Goal: Task Accomplishment & Management: Manage account settings

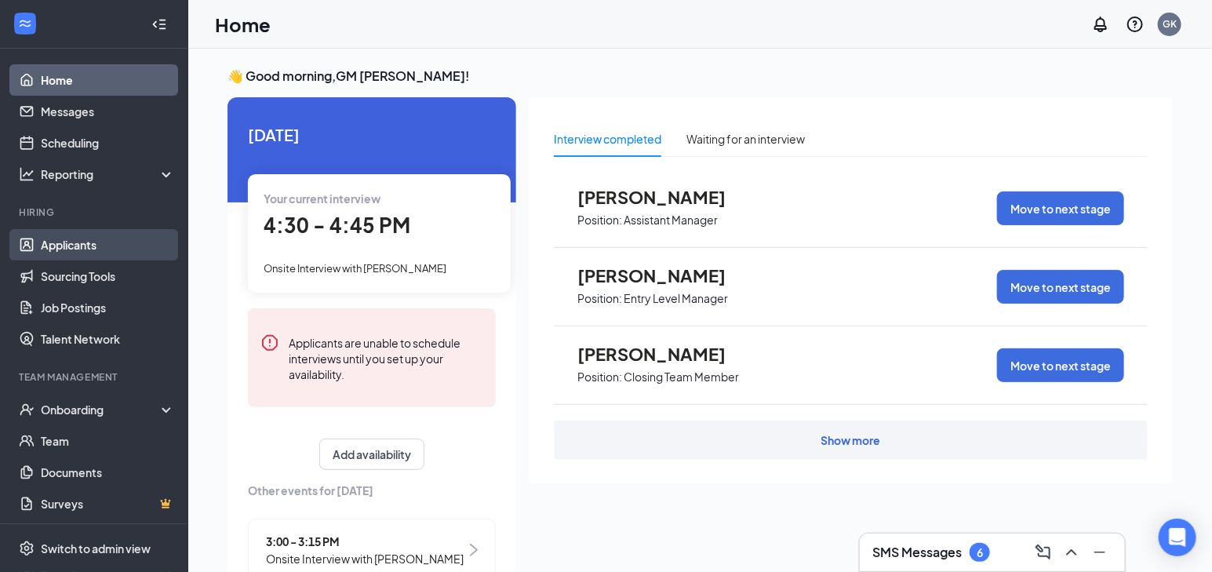
click at [93, 252] on link "Applicants" at bounding box center [108, 244] width 134 height 31
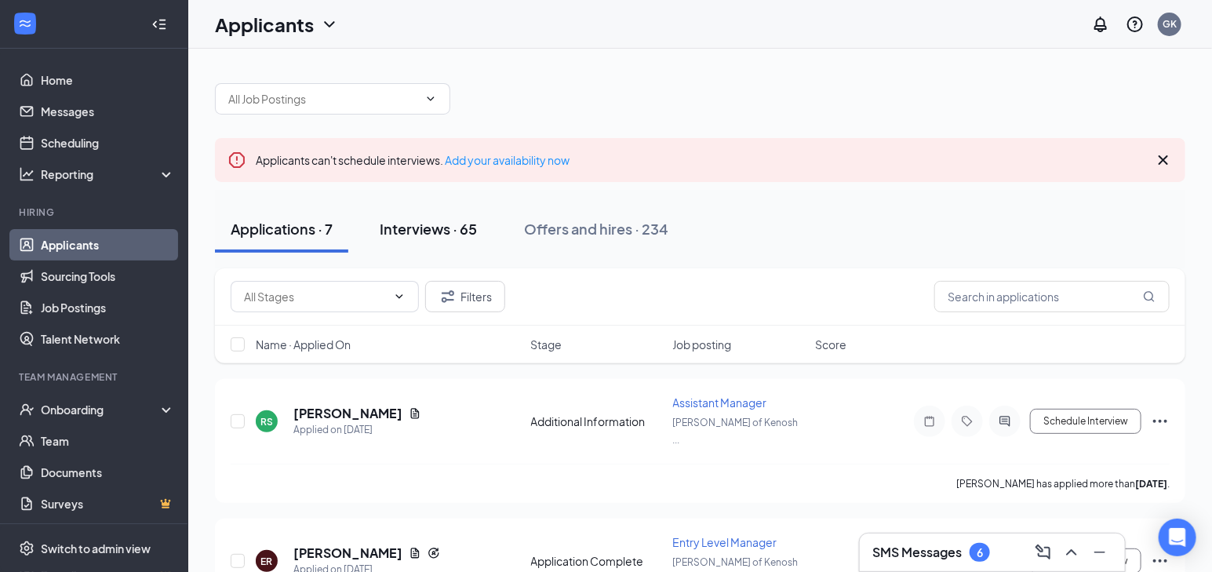
click at [406, 219] on div "Interviews · 65" at bounding box center [428, 229] width 97 height 20
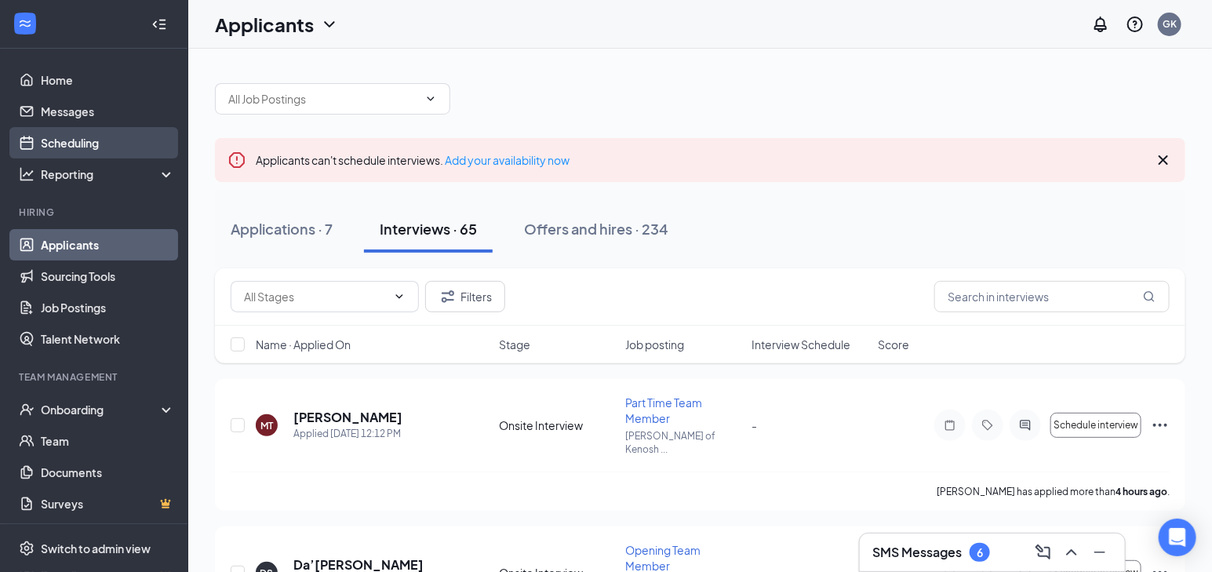
click at [58, 151] on link "Scheduling" at bounding box center [108, 142] width 134 height 31
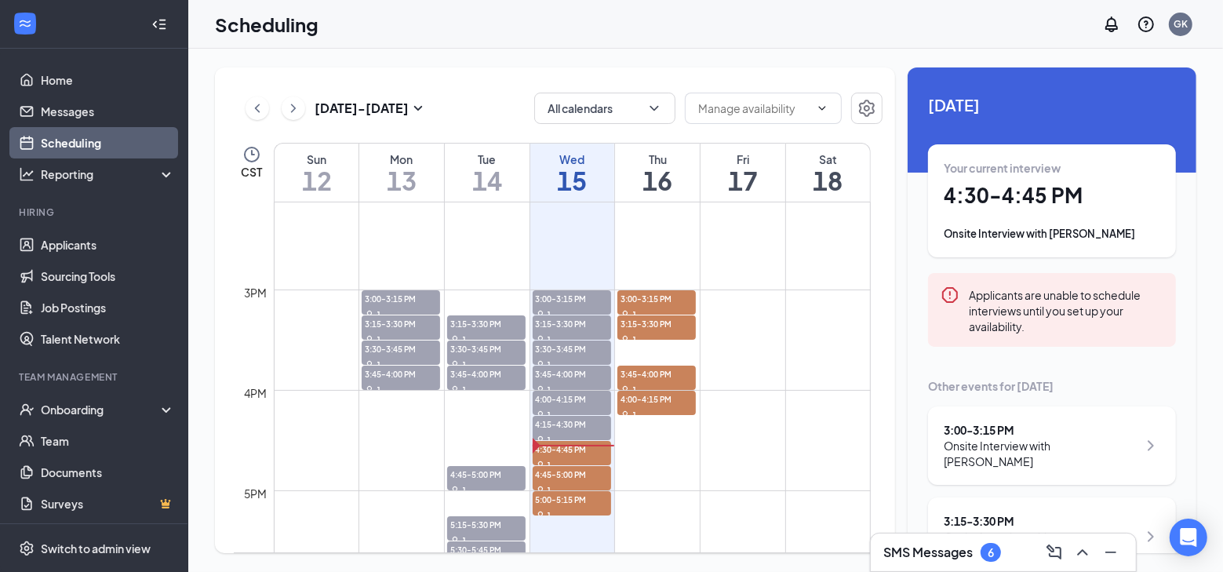
scroll to position [1485, 0]
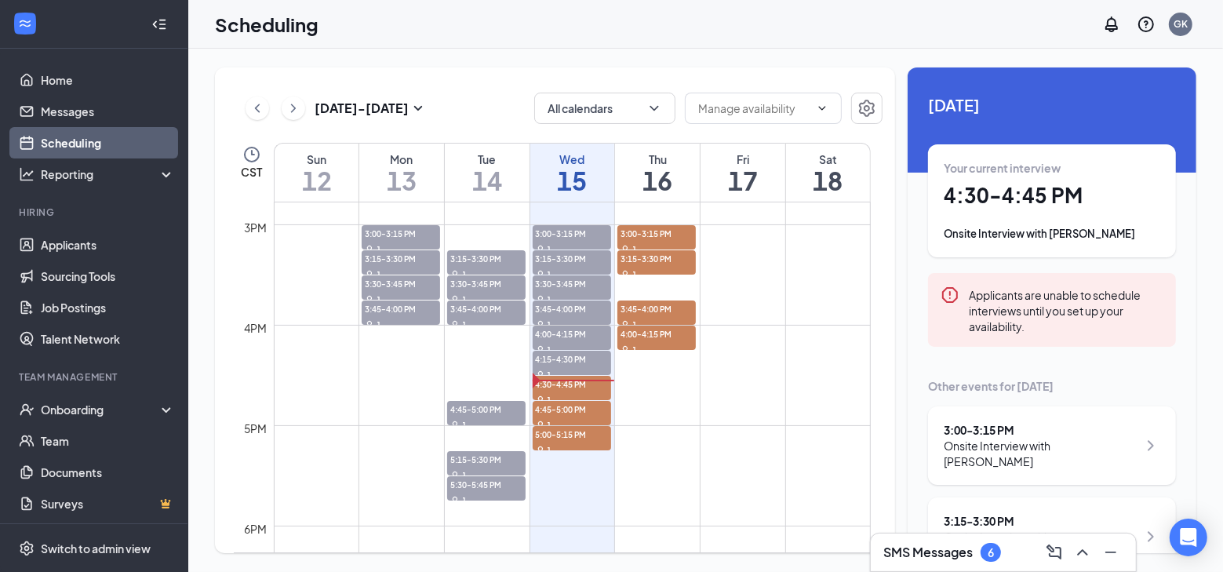
click at [254, 108] on icon "ChevronLeft" at bounding box center [258, 108] width 16 height 19
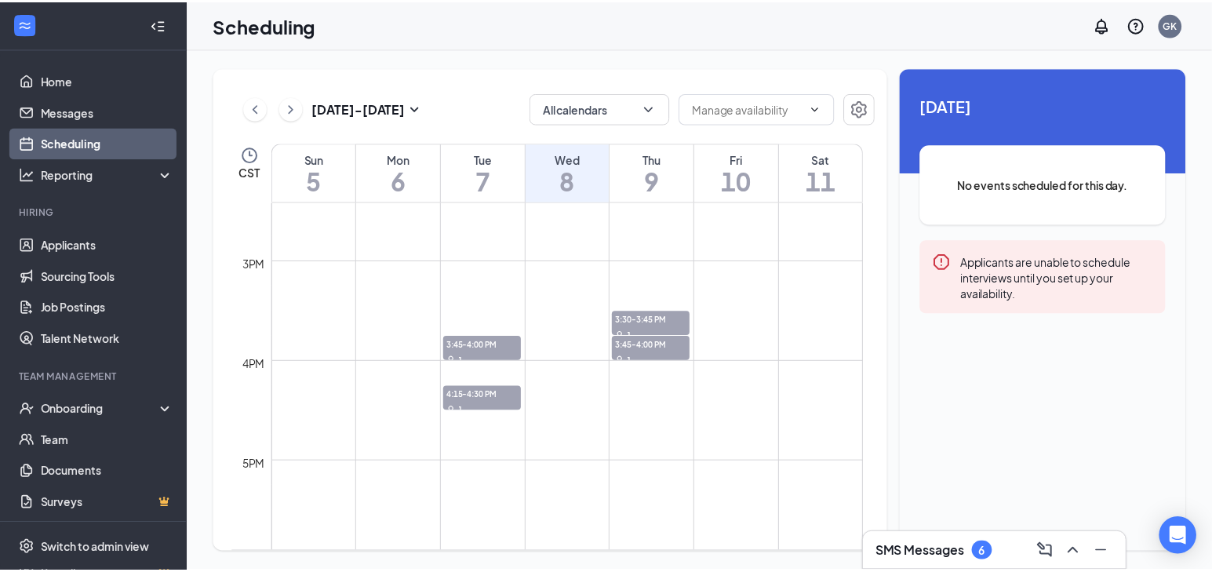
scroll to position [1485, 0]
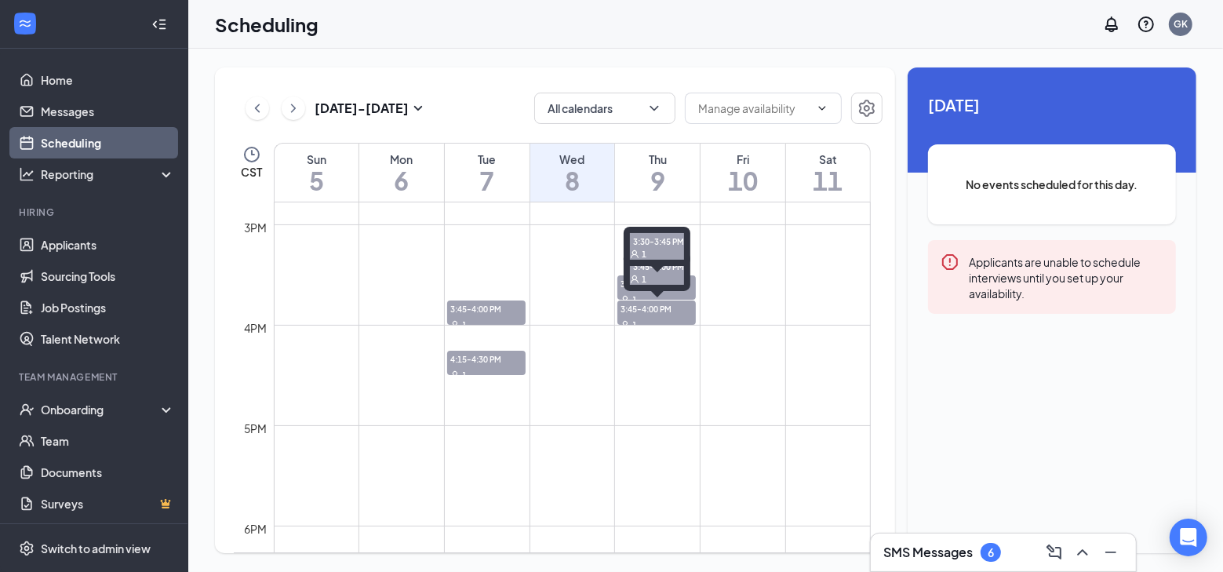
click at [644, 282] on span "1" at bounding box center [644, 279] width 5 height 11
click at [591, 290] on td at bounding box center [572, 287] width 597 height 25
click at [636, 286] on span "3:30-3:45 PM" at bounding box center [657, 283] width 78 height 16
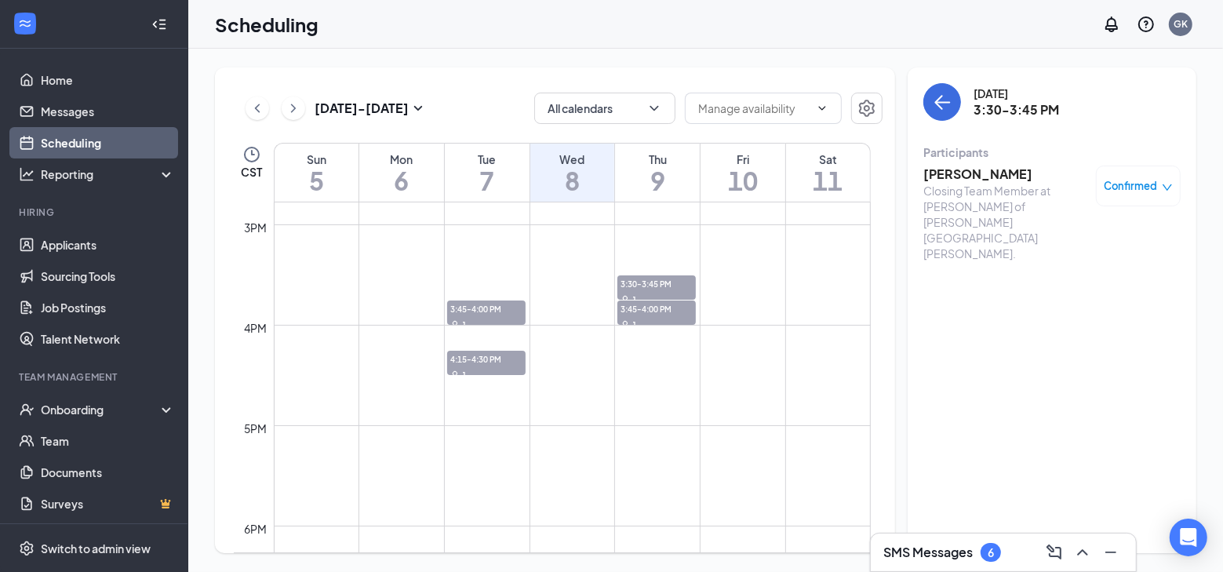
click at [1138, 187] on span "Confirmed" at bounding box center [1131, 186] width 53 height 16
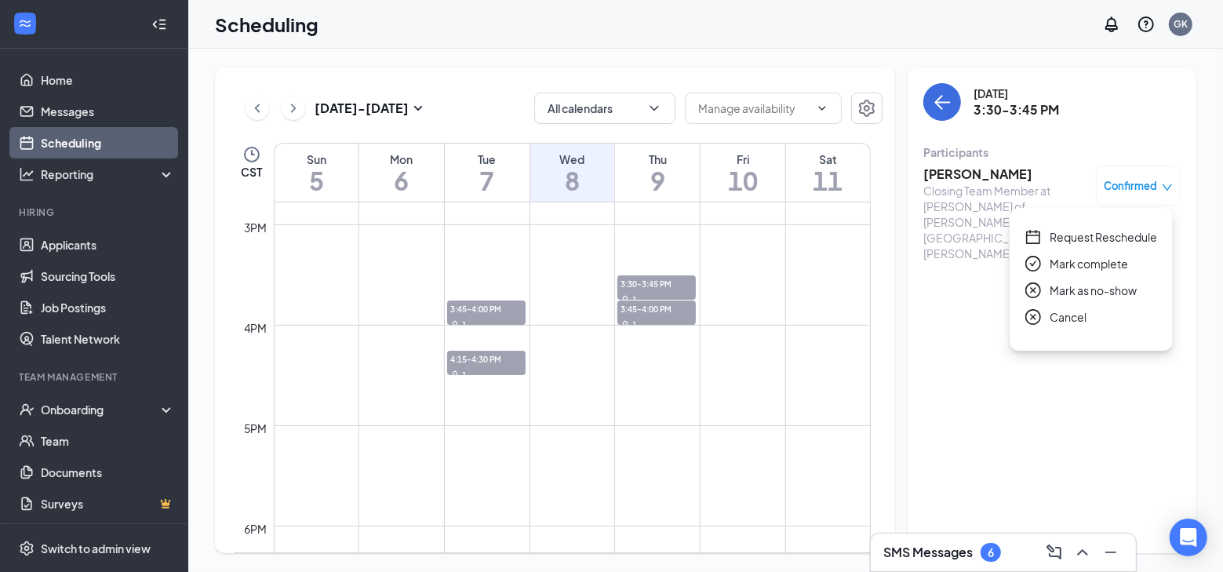
click at [1073, 268] on span "Mark complete" at bounding box center [1089, 263] width 78 height 17
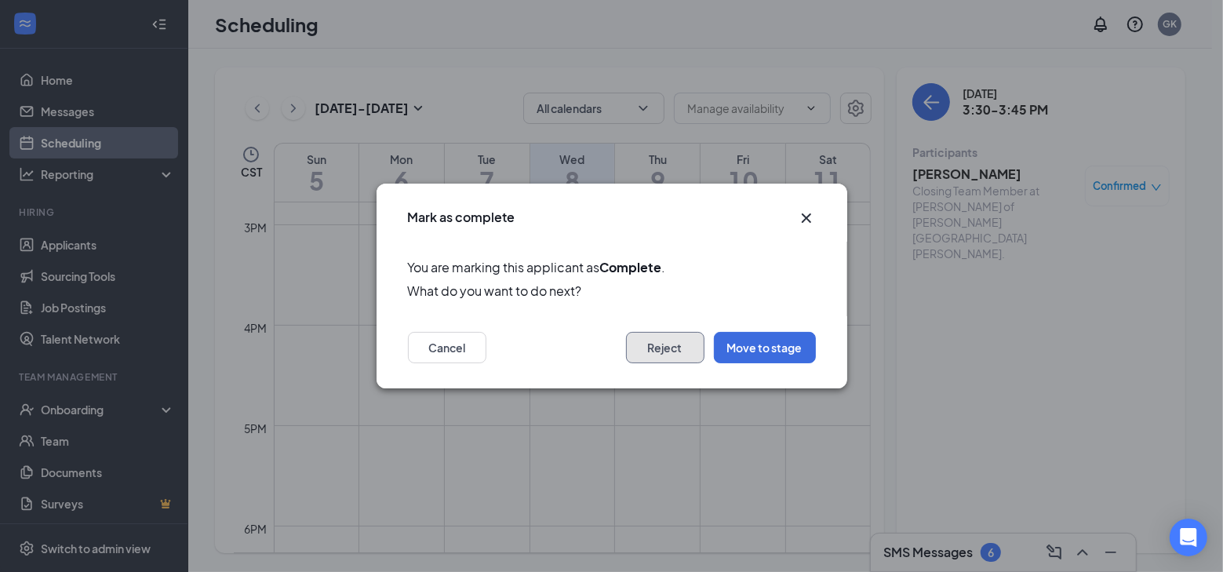
click at [632, 346] on button "Reject" at bounding box center [665, 347] width 78 height 31
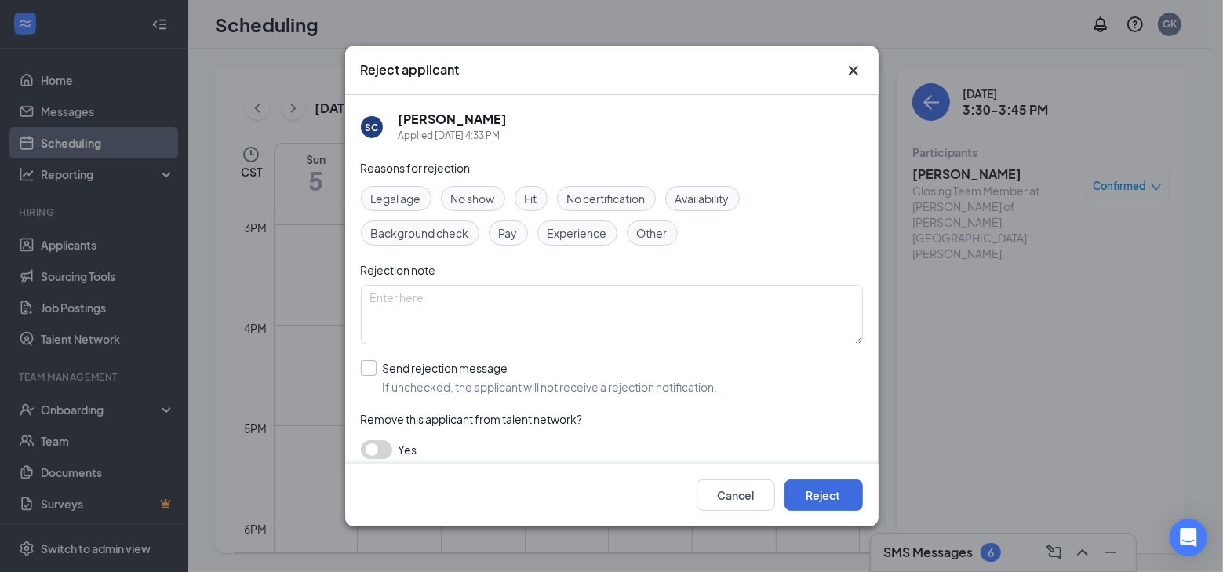
click at [439, 368] on input "Send rejection message If unchecked, the applicant will not receive a rejection…" at bounding box center [539, 377] width 357 height 35
checkbox input "true"
click at [822, 504] on button "Reject" at bounding box center [824, 494] width 78 height 31
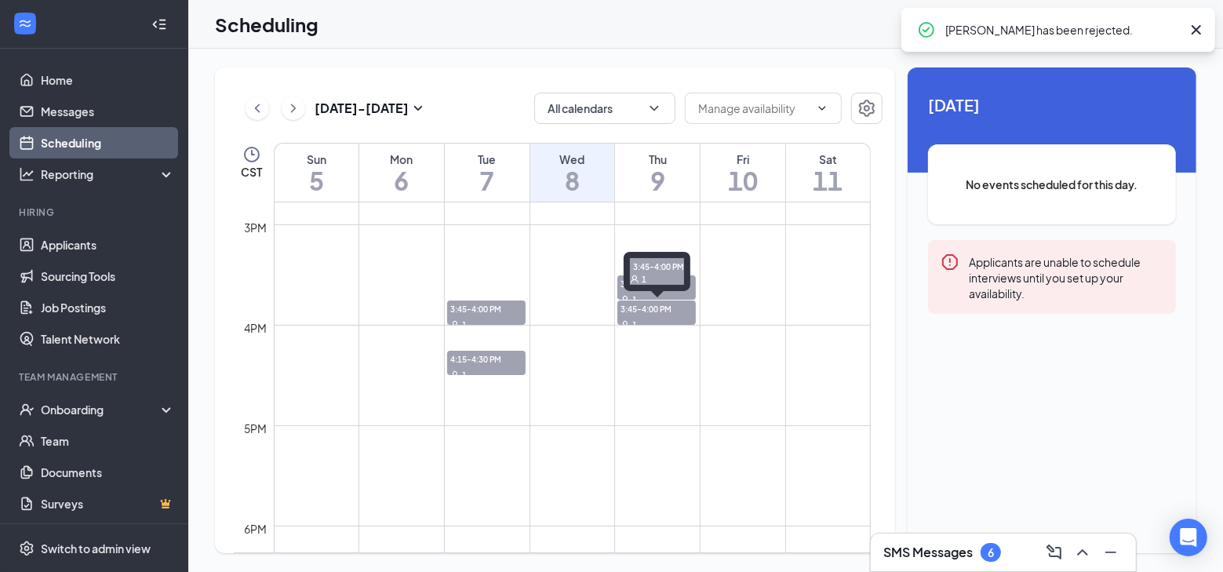
click at [672, 313] on span "3:45-4:00 PM" at bounding box center [657, 309] width 78 height 16
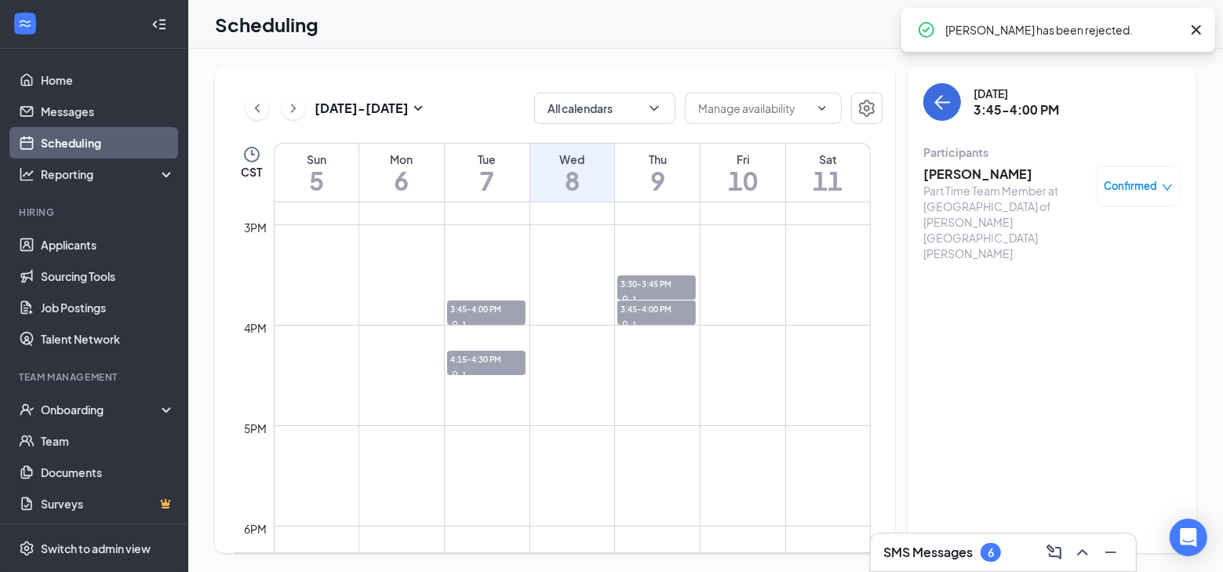
click at [1000, 176] on h3 "[PERSON_NAME]" at bounding box center [1006, 174] width 165 height 17
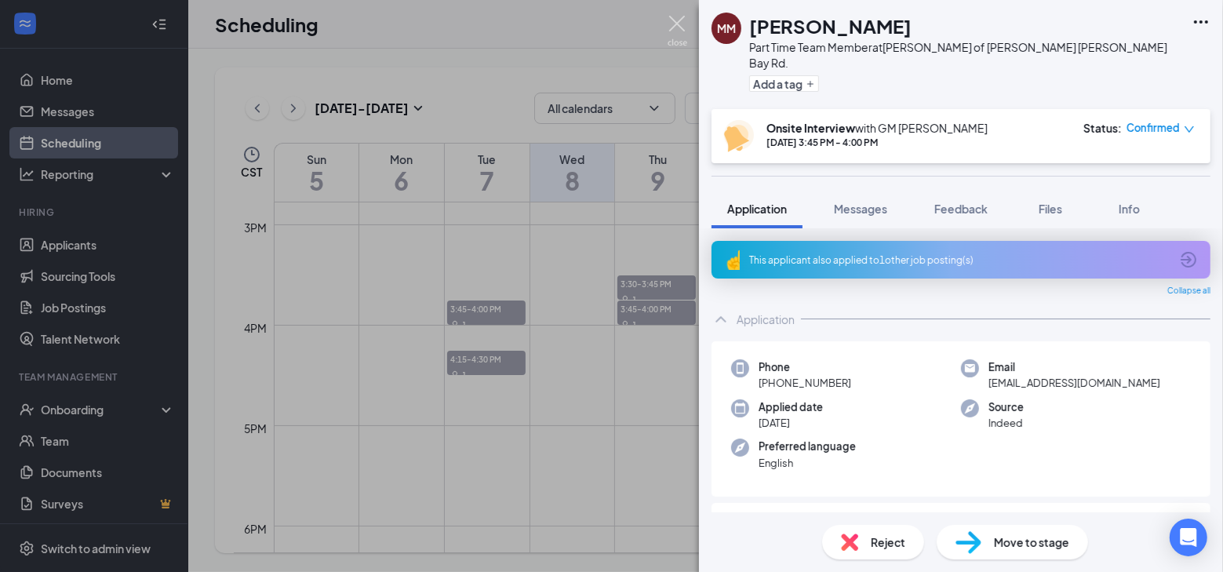
click at [683, 24] on img at bounding box center [678, 31] width 20 height 31
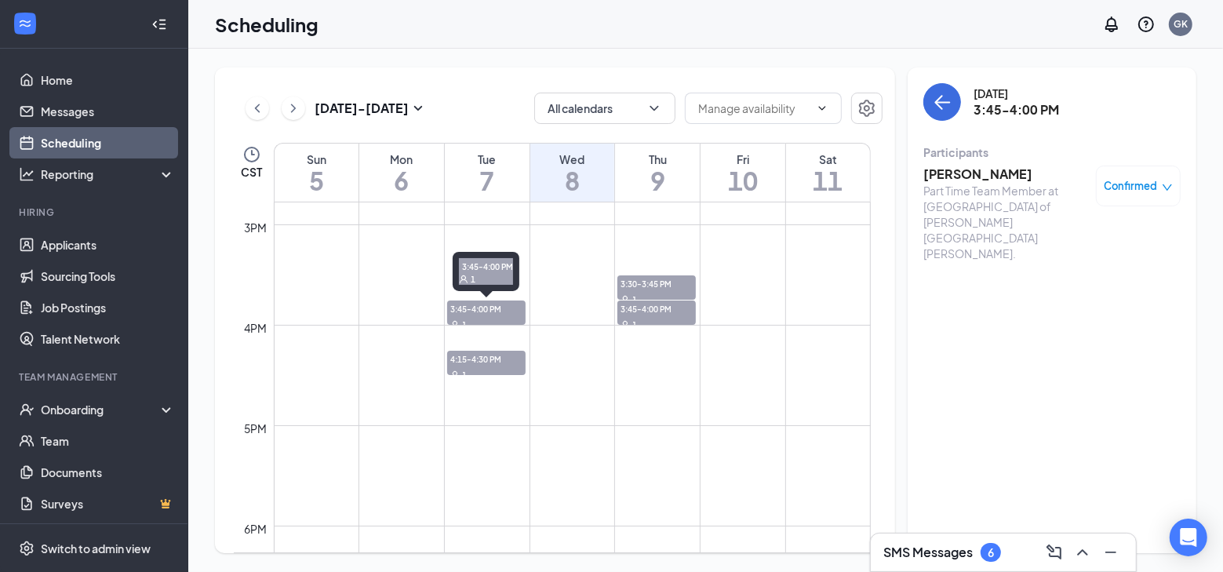
click at [460, 307] on span "3:45-4:00 PM" at bounding box center [486, 309] width 78 height 16
click at [483, 355] on span "4:15-4:30 PM" at bounding box center [486, 359] width 78 height 16
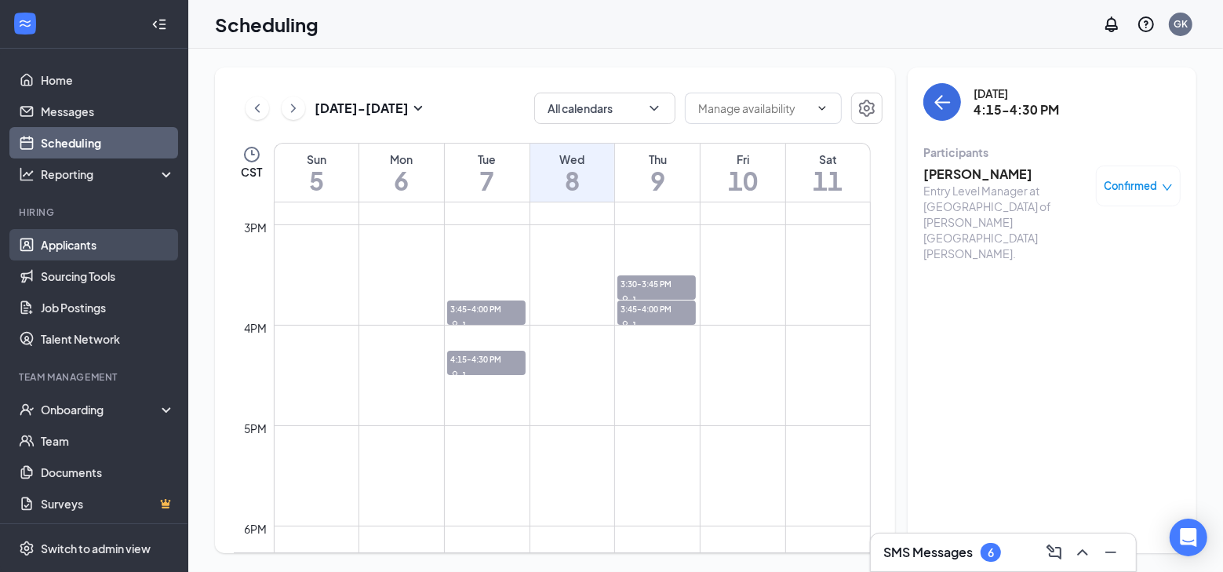
click at [80, 251] on link "Applicants" at bounding box center [108, 244] width 134 height 31
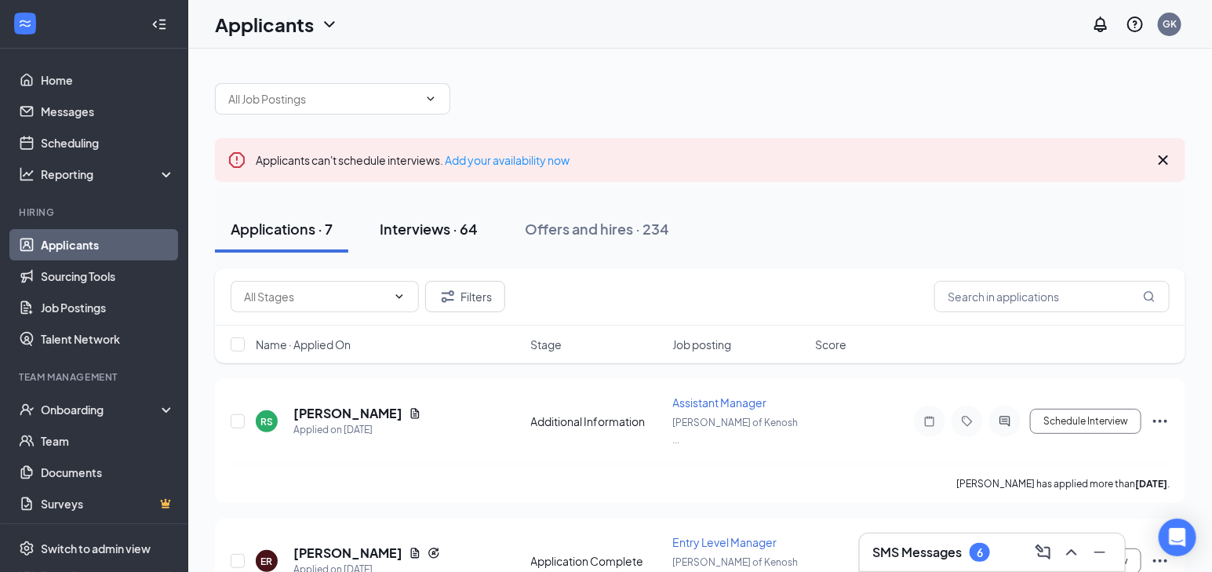
click at [421, 231] on div "Interviews · 64" at bounding box center [429, 229] width 98 height 20
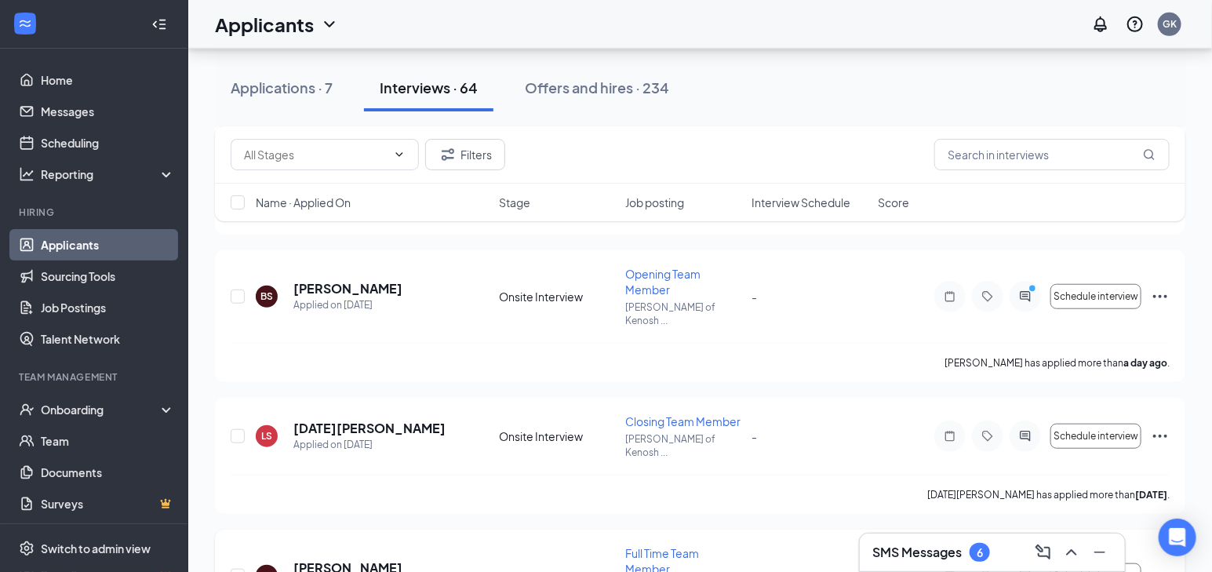
scroll to position [428, 0]
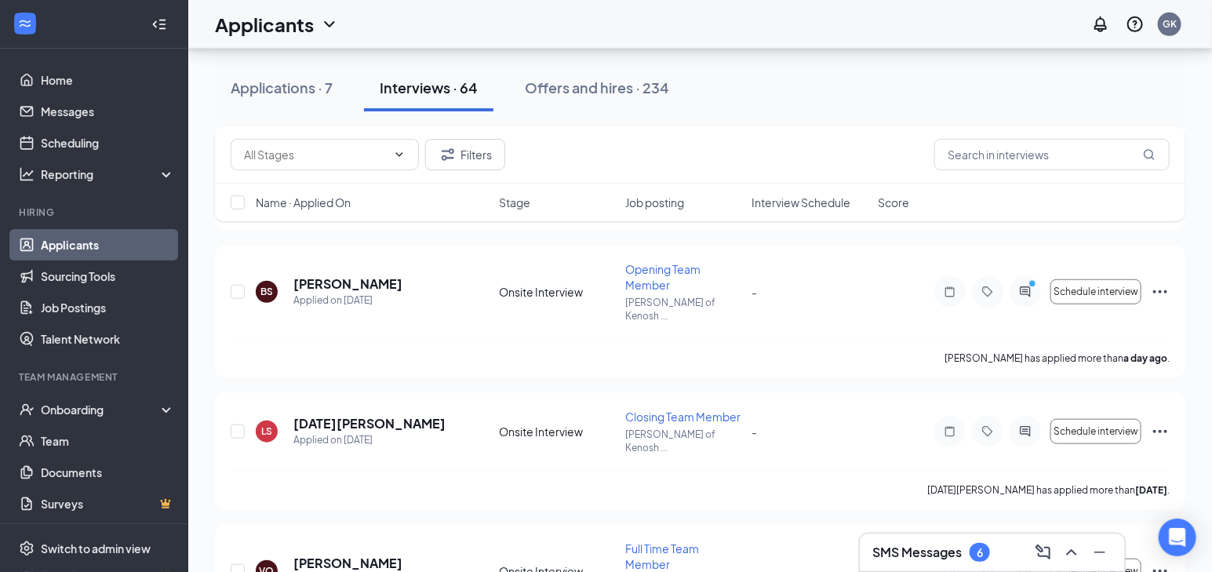
click at [888, 549] on h3 "SMS Messages" at bounding box center [917, 552] width 89 height 17
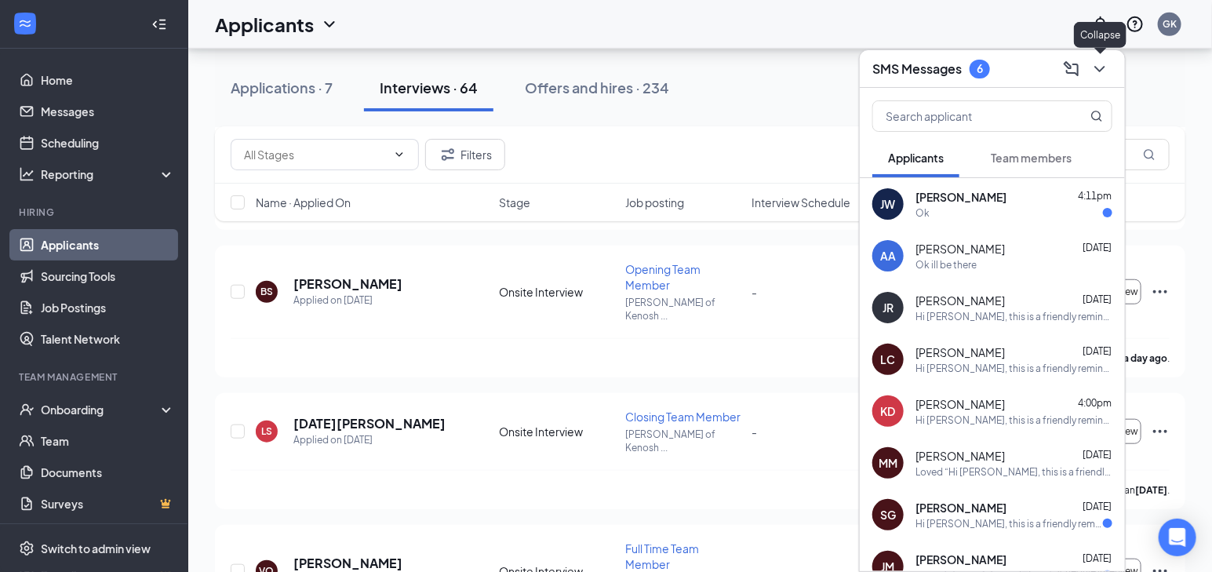
click at [1103, 65] on icon "ChevronDown" at bounding box center [1100, 69] width 19 height 19
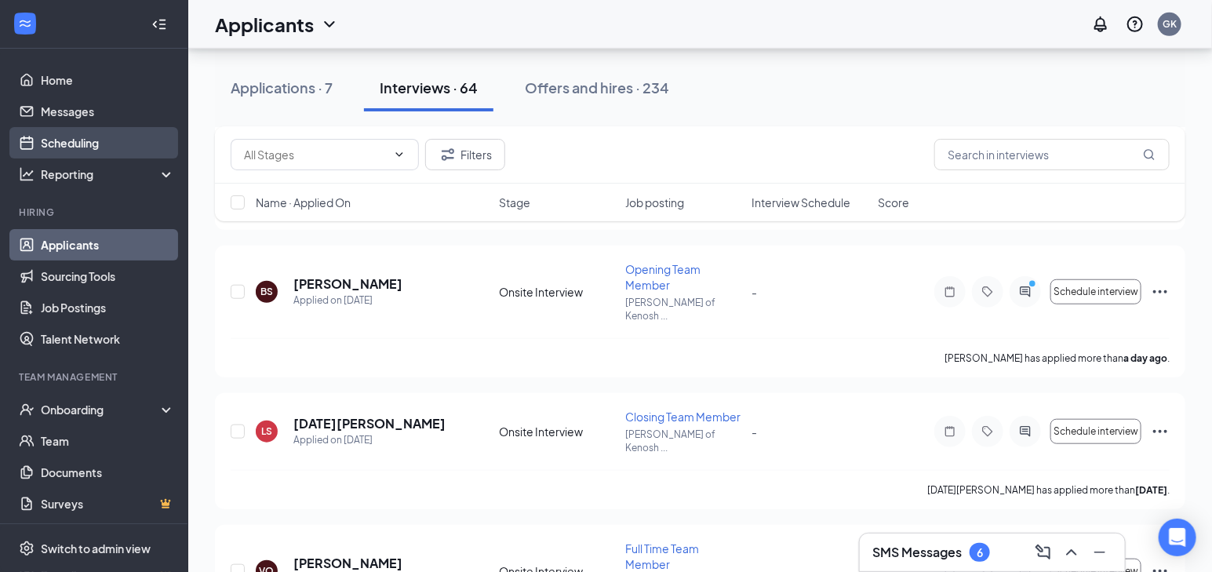
click at [53, 138] on link "Scheduling" at bounding box center [108, 142] width 134 height 31
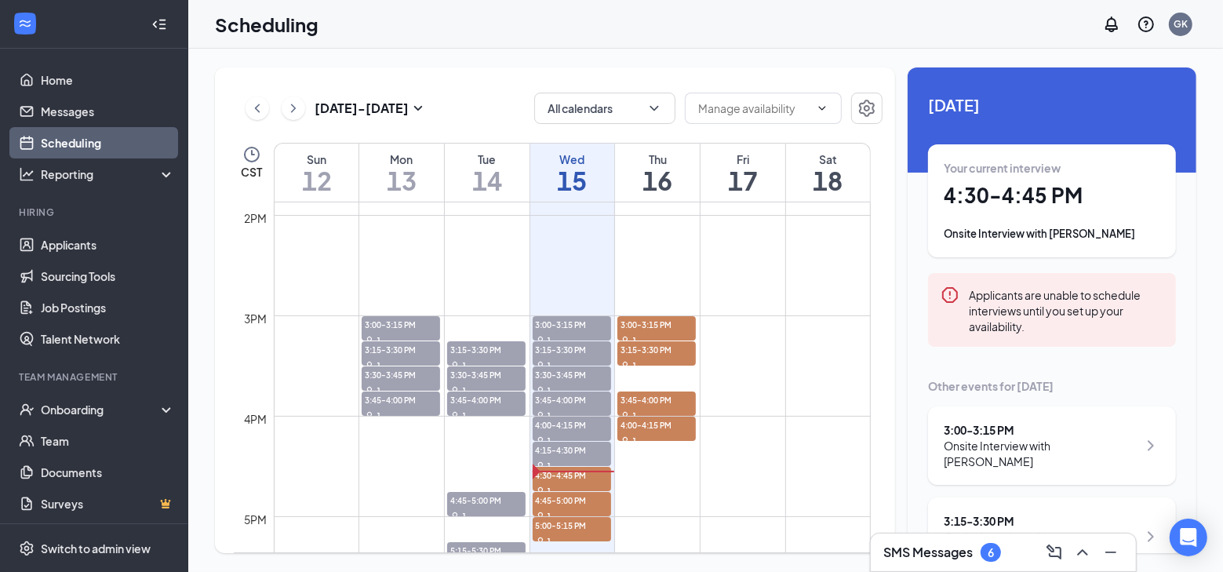
scroll to position [1485, 0]
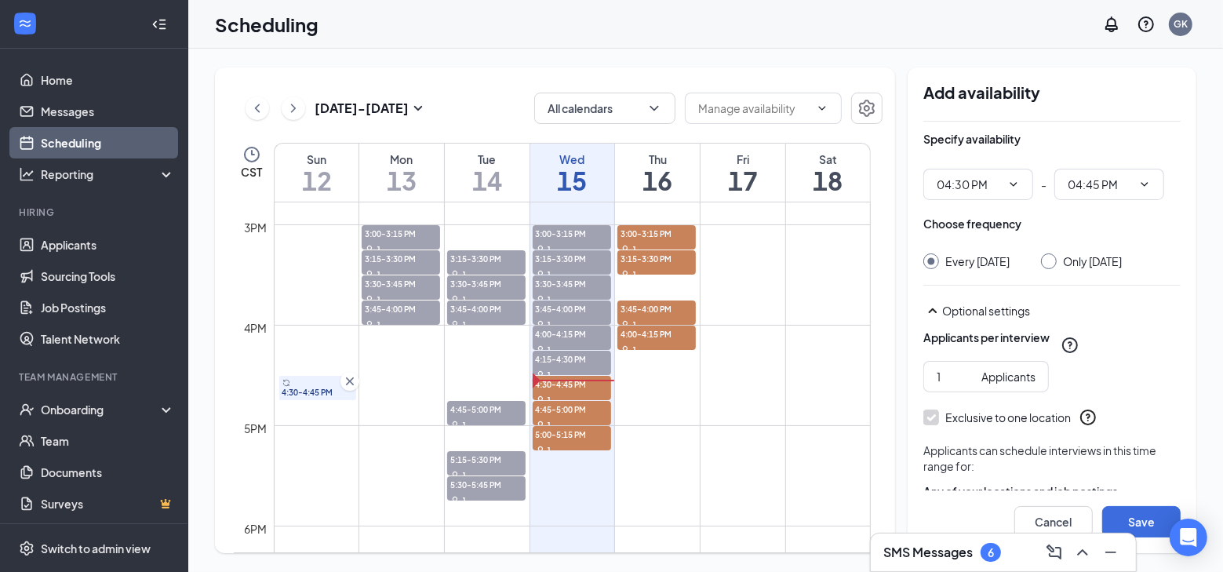
click at [551, 231] on span "3:00-3:15 PM" at bounding box center [572, 233] width 78 height 16
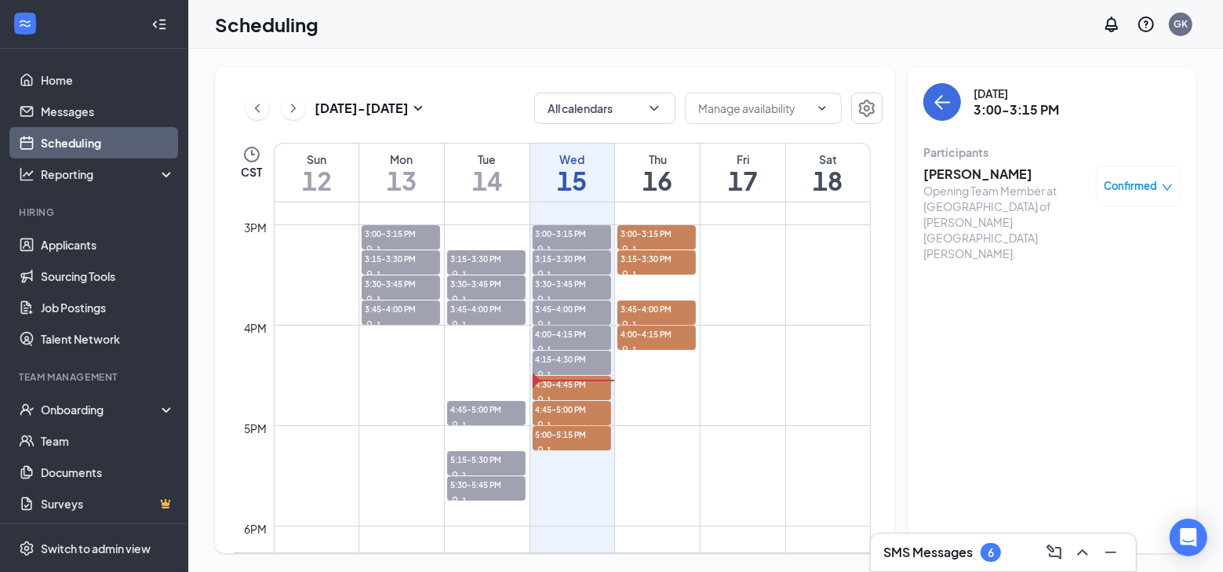
click at [1122, 170] on div "Confirmed" at bounding box center [1138, 186] width 85 height 41
click at [1139, 193] on span "Confirmed" at bounding box center [1131, 186] width 53 height 16
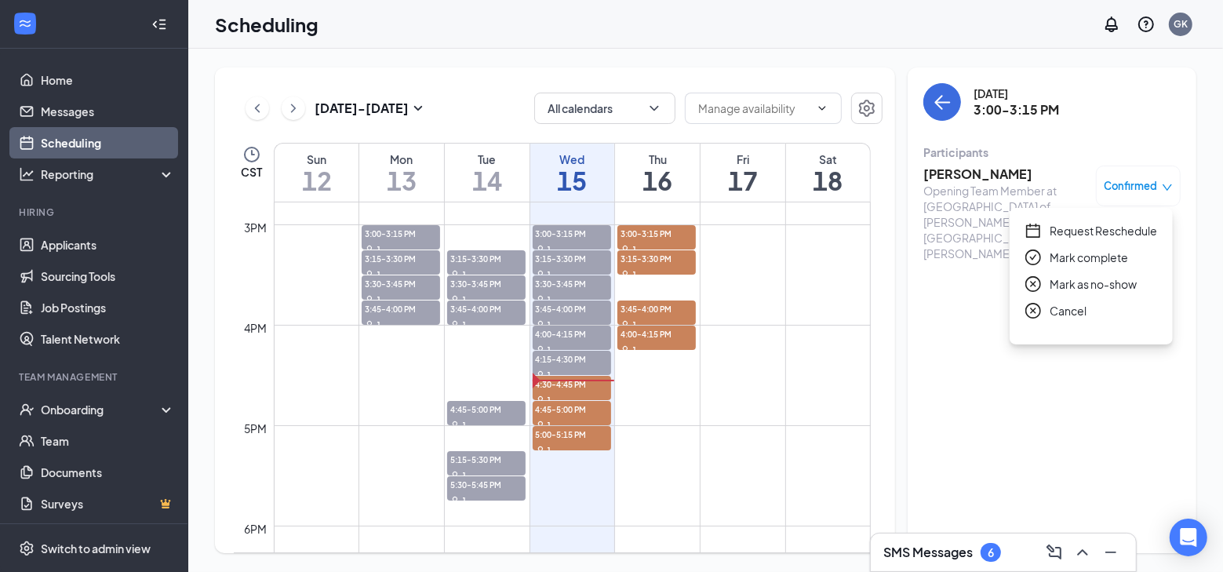
click at [1070, 285] on span "Mark as no-show" at bounding box center [1093, 283] width 87 height 17
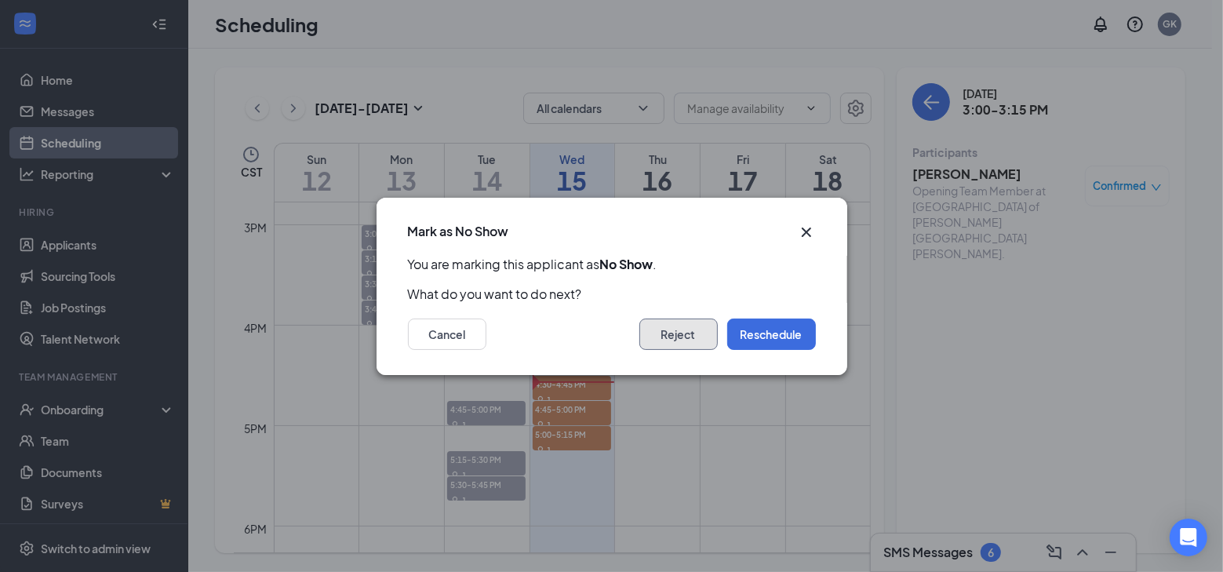
click at [658, 341] on button "Reject" at bounding box center [679, 334] width 78 height 31
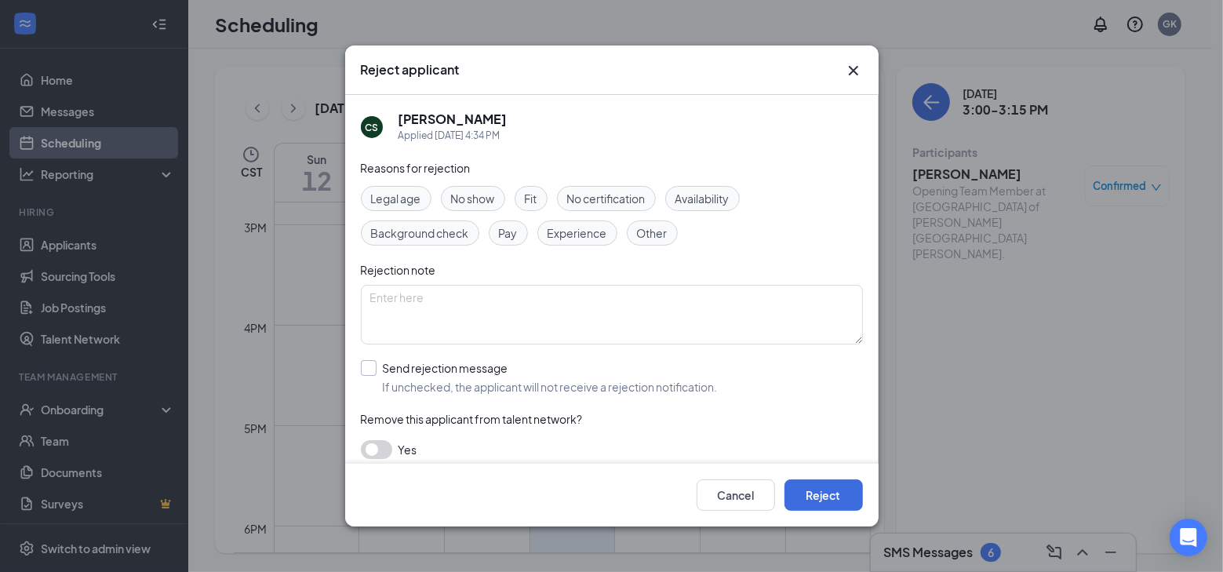
drag, startPoint x: 413, startPoint y: 374, endPoint x: 414, endPoint y: 386, distance: 12.7
click at [413, 373] on input "Send rejection message If unchecked, the applicant will not receive a rejection…" at bounding box center [539, 377] width 357 height 35
checkbox input "true"
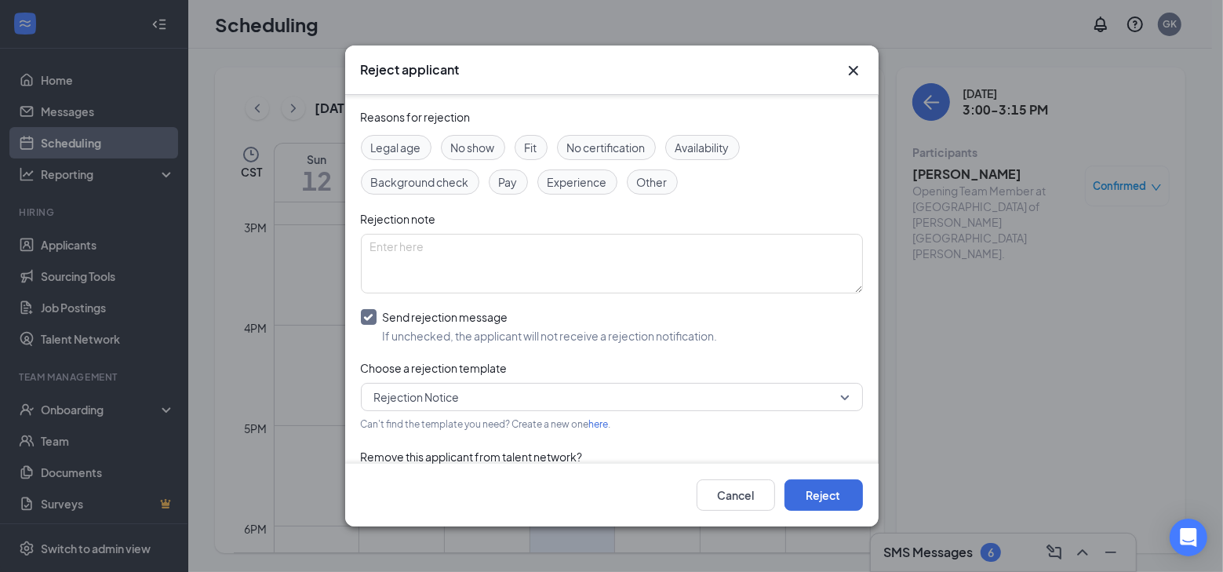
scroll to position [98, 0]
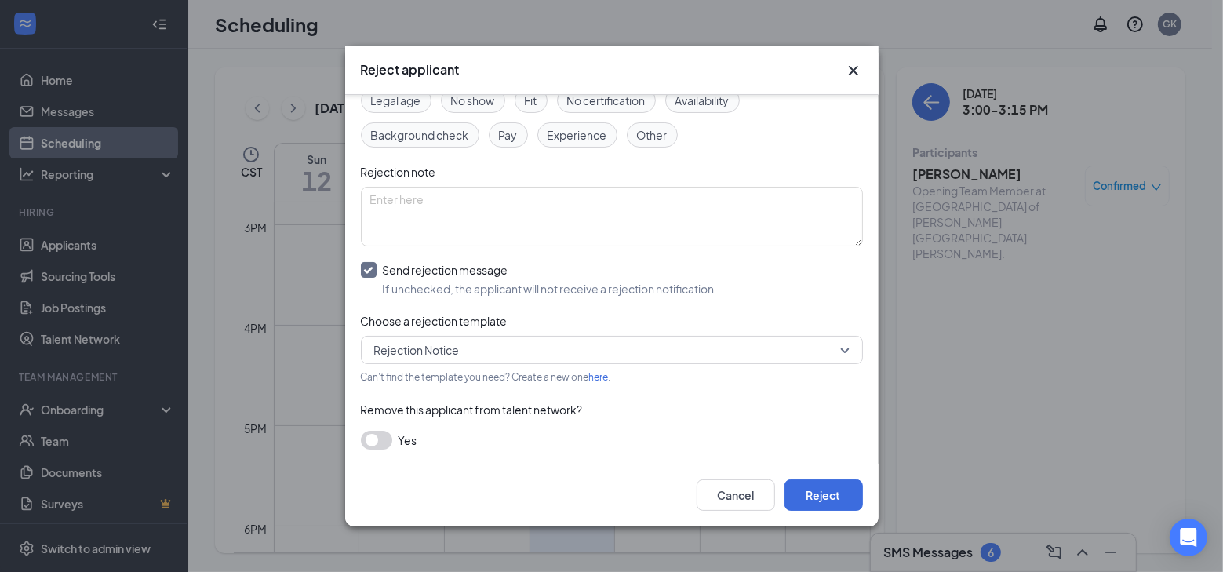
click at [382, 434] on button "button" at bounding box center [376, 440] width 31 height 19
click at [822, 494] on button "Reject" at bounding box center [824, 494] width 78 height 31
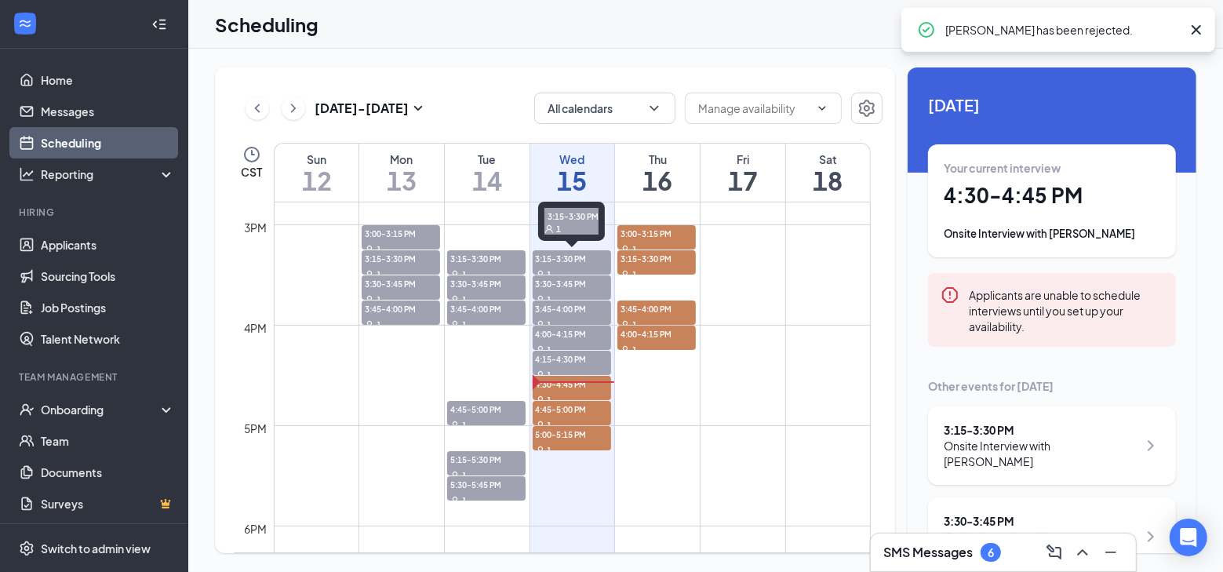
click at [570, 257] on span "3:15-3:30 PM" at bounding box center [572, 258] width 78 height 16
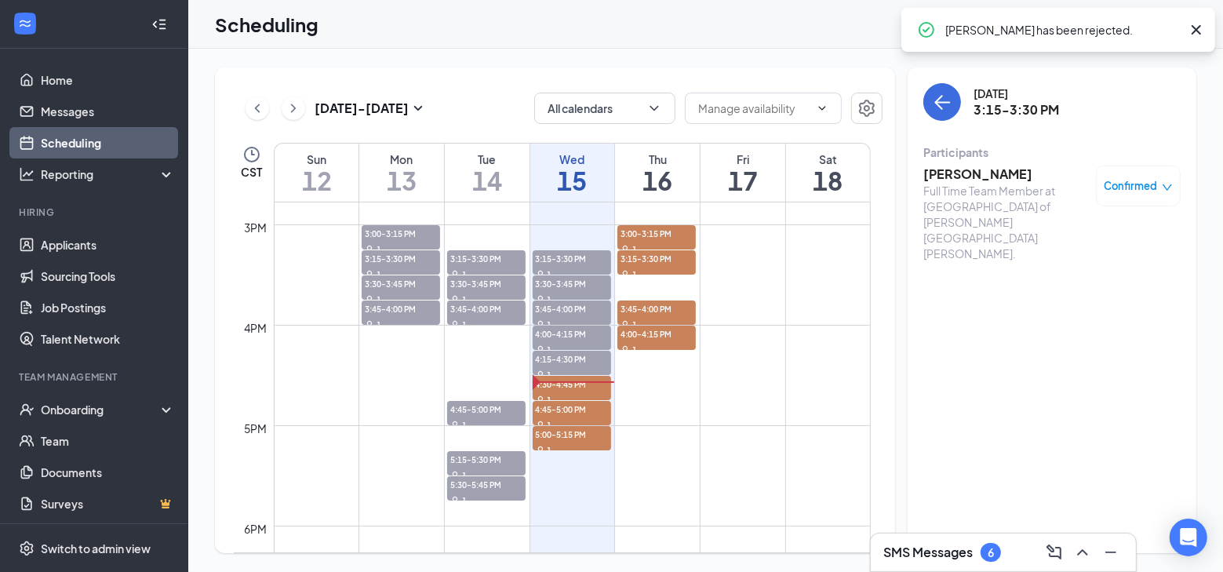
click at [1139, 191] on span "Confirmed" at bounding box center [1131, 186] width 53 height 16
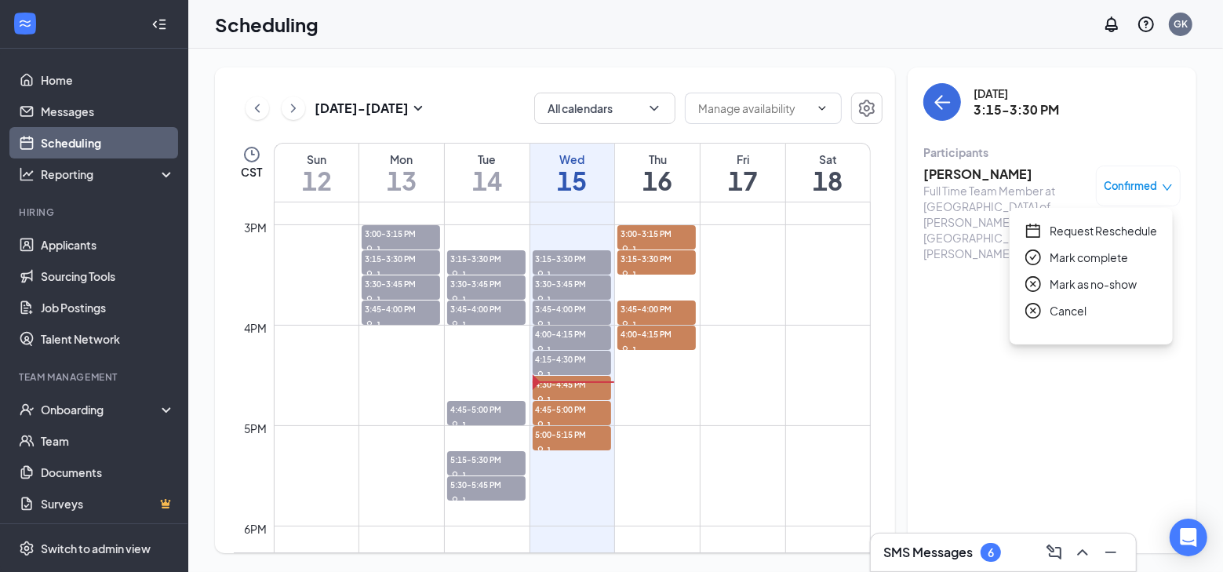
click at [1079, 279] on span "Mark as no-show" at bounding box center [1093, 283] width 87 height 17
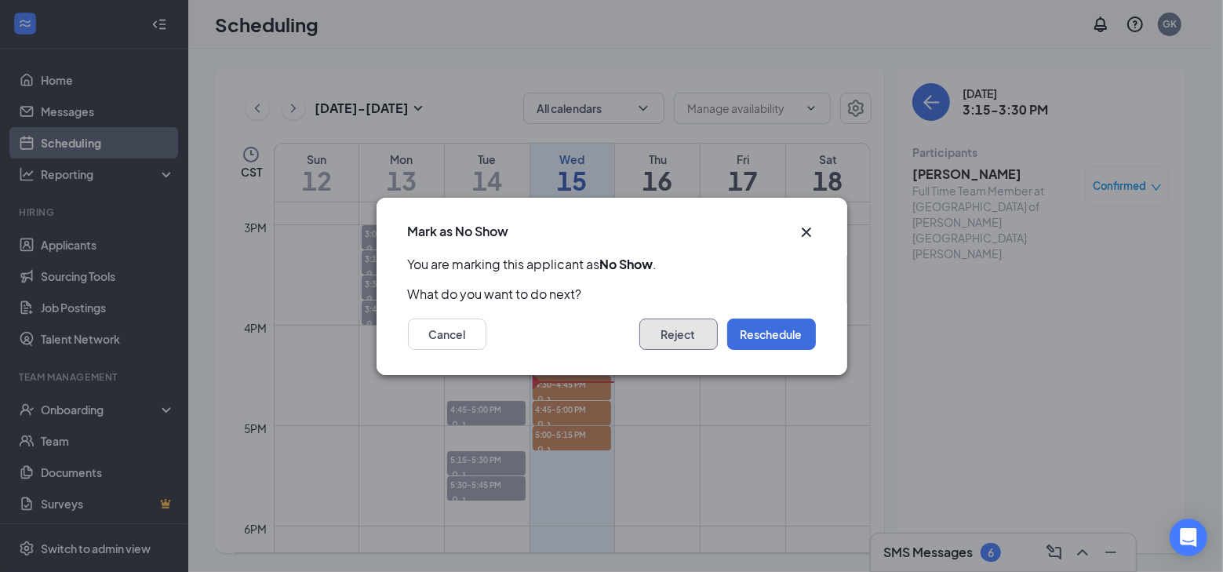
click at [665, 330] on button "Reject" at bounding box center [679, 334] width 78 height 31
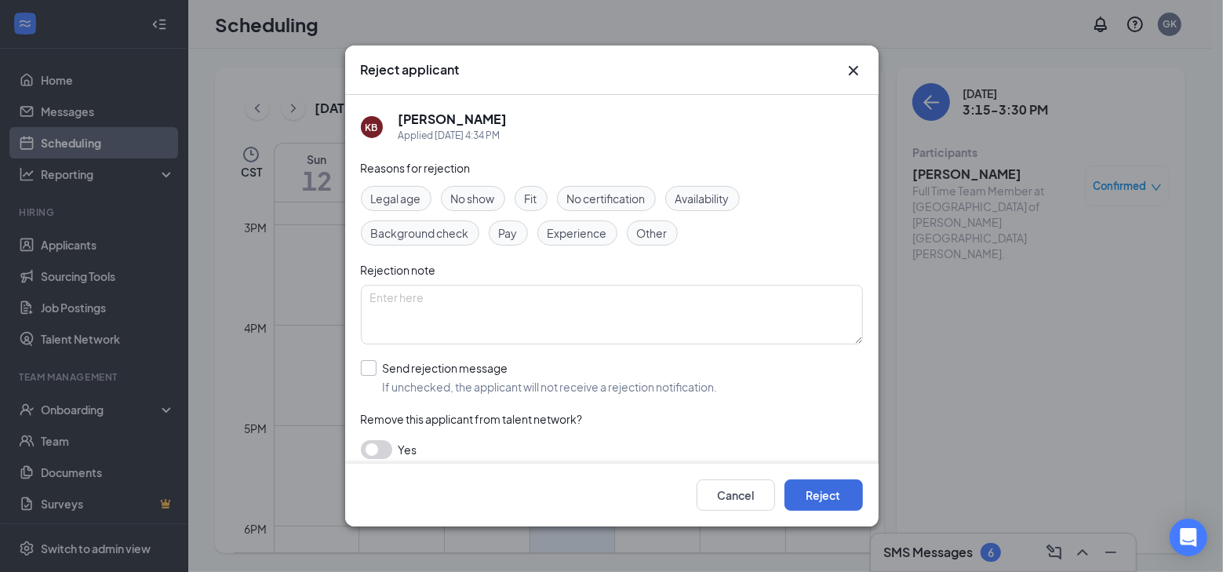
click at [368, 371] on input "Send rejection message If unchecked, the applicant will not receive a rejection…" at bounding box center [539, 377] width 357 height 35
checkbox input "true"
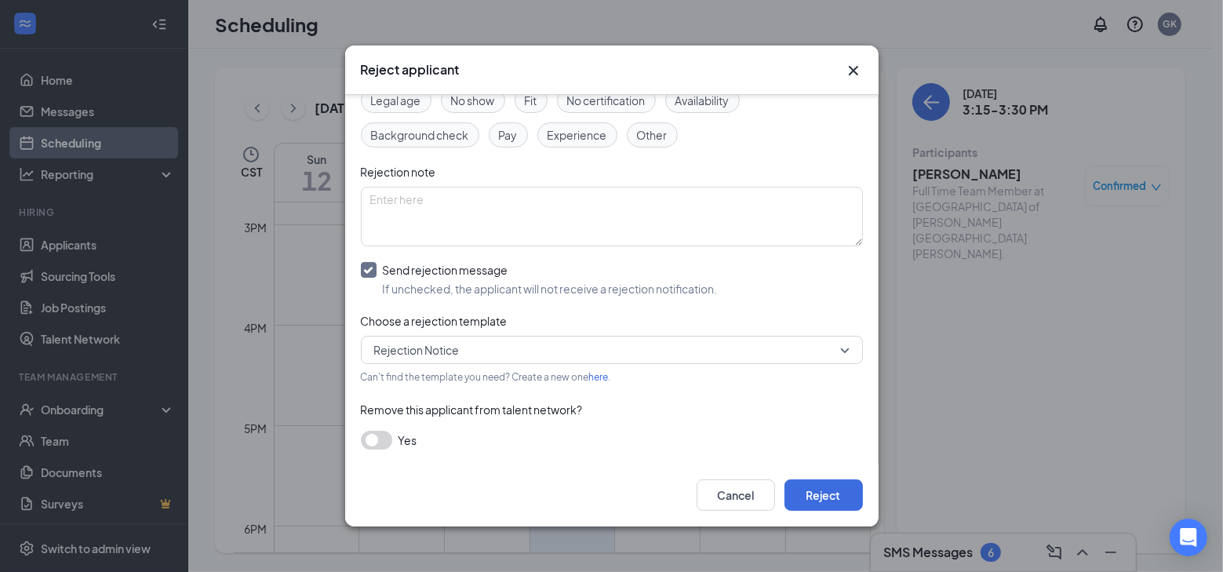
click at [368, 437] on button "button" at bounding box center [376, 440] width 31 height 19
click at [794, 492] on button "Reject" at bounding box center [824, 494] width 78 height 31
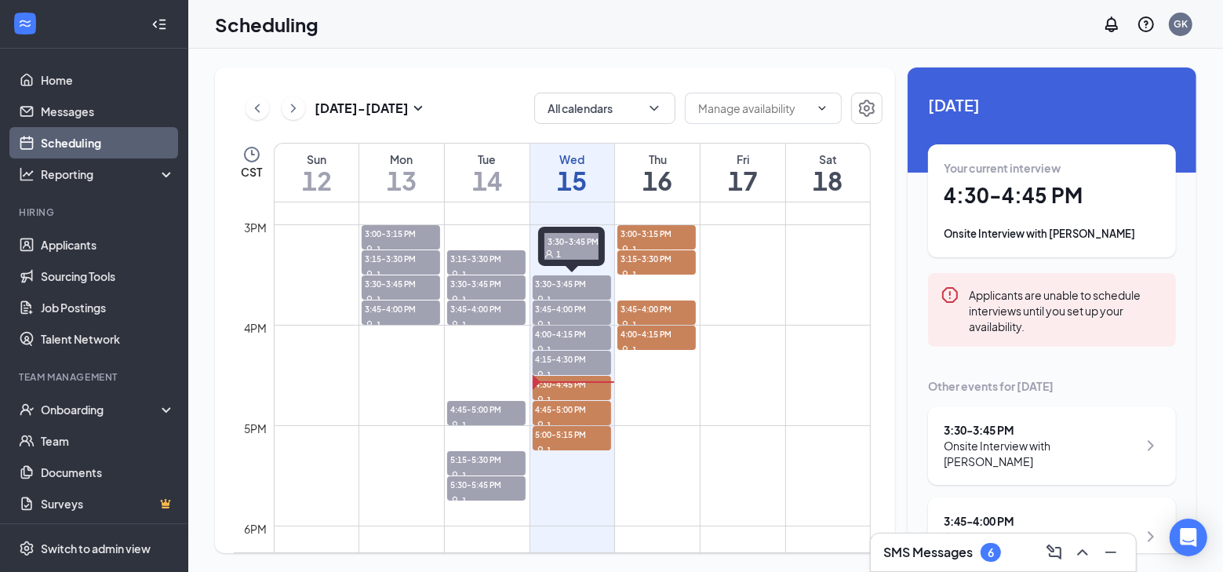
click at [537, 286] on span "3:30-3:45 PM" at bounding box center [572, 283] width 78 height 16
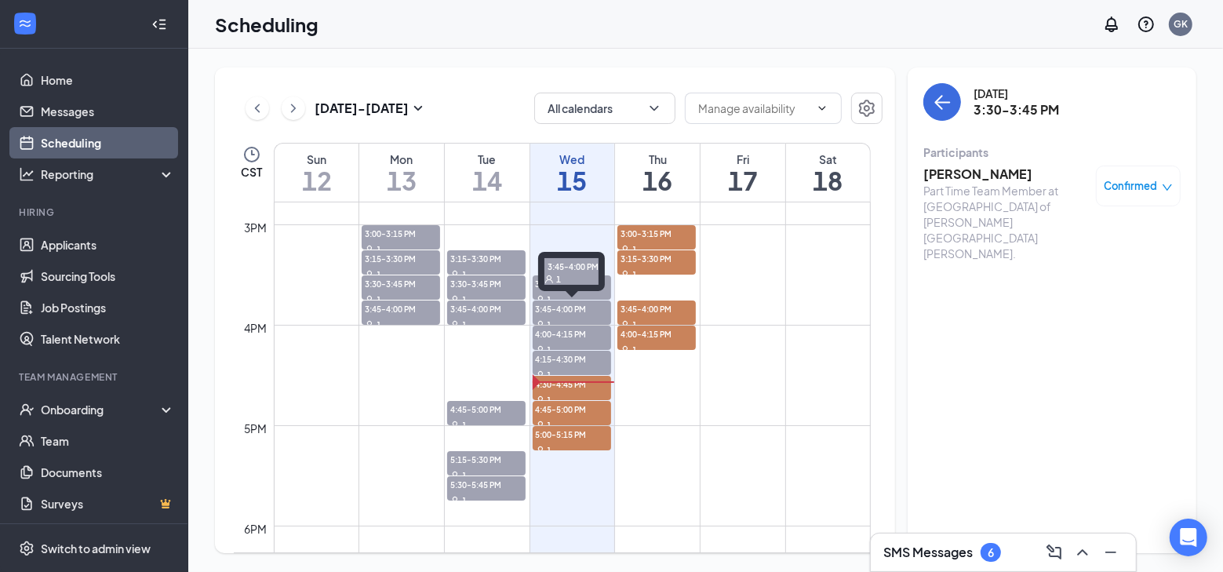
click at [541, 317] on div "1" at bounding box center [572, 324] width 78 height 16
click at [1126, 167] on div "Confirmed" at bounding box center [1138, 186] width 85 height 41
click at [1136, 172] on div "Confirmed" at bounding box center [1138, 186] width 85 height 41
click at [1142, 185] on span "Confirmed" at bounding box center [1131, 186] width 53 height 16
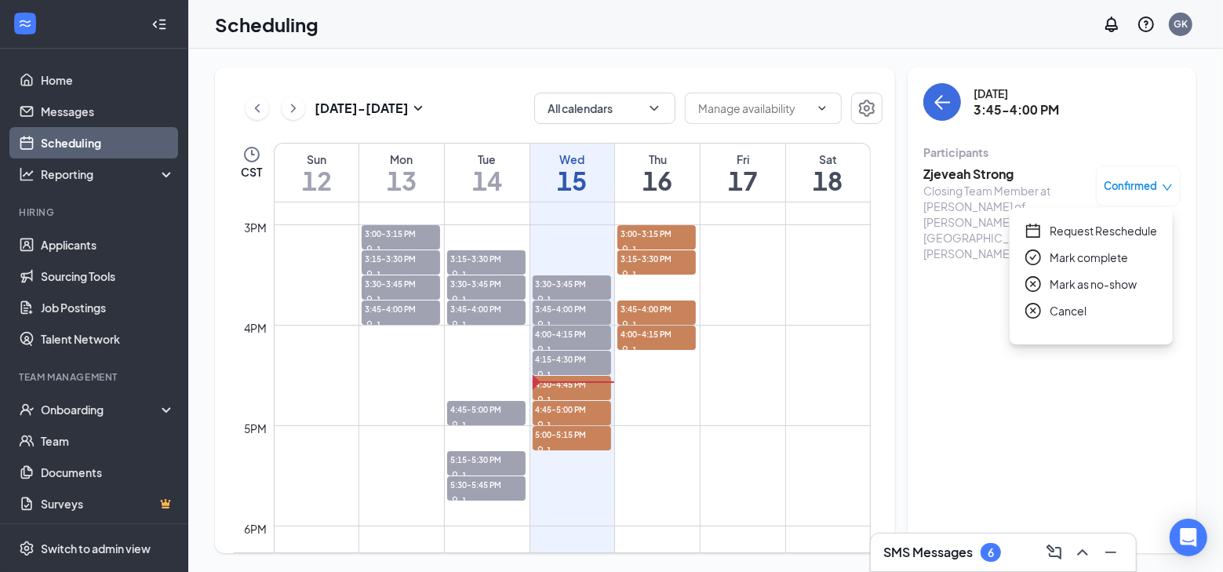
click at [1095, 279] on span "Mark as no-show" at bounding box center [1093, 283] width 87 height 17
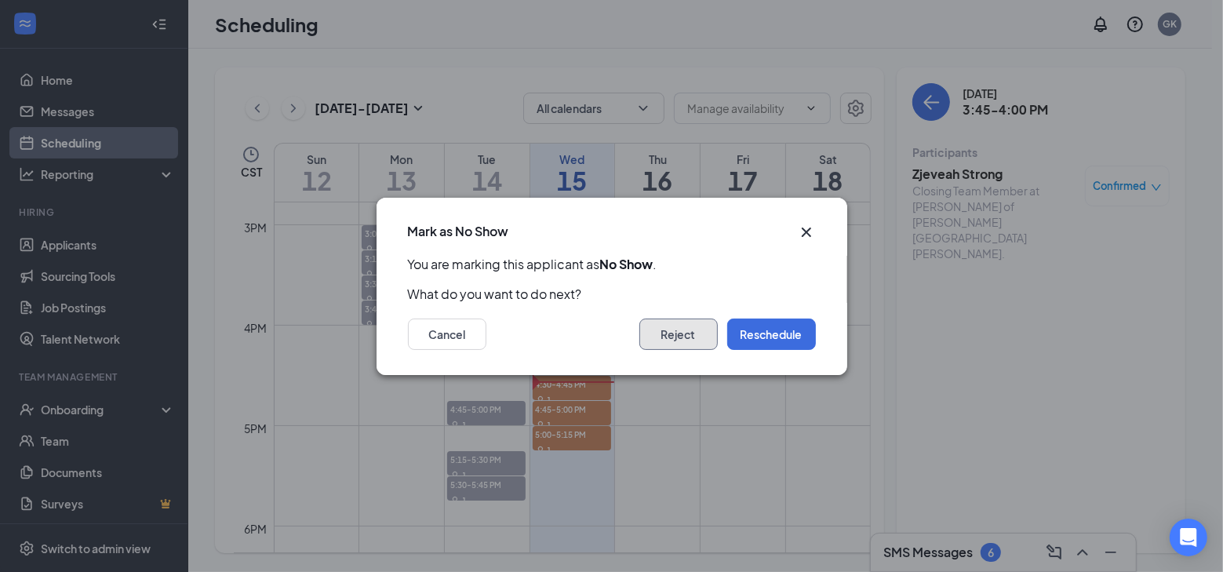
click at [643, 327] on button "Reject" at bounding box center [679, 334] width 78 height 31
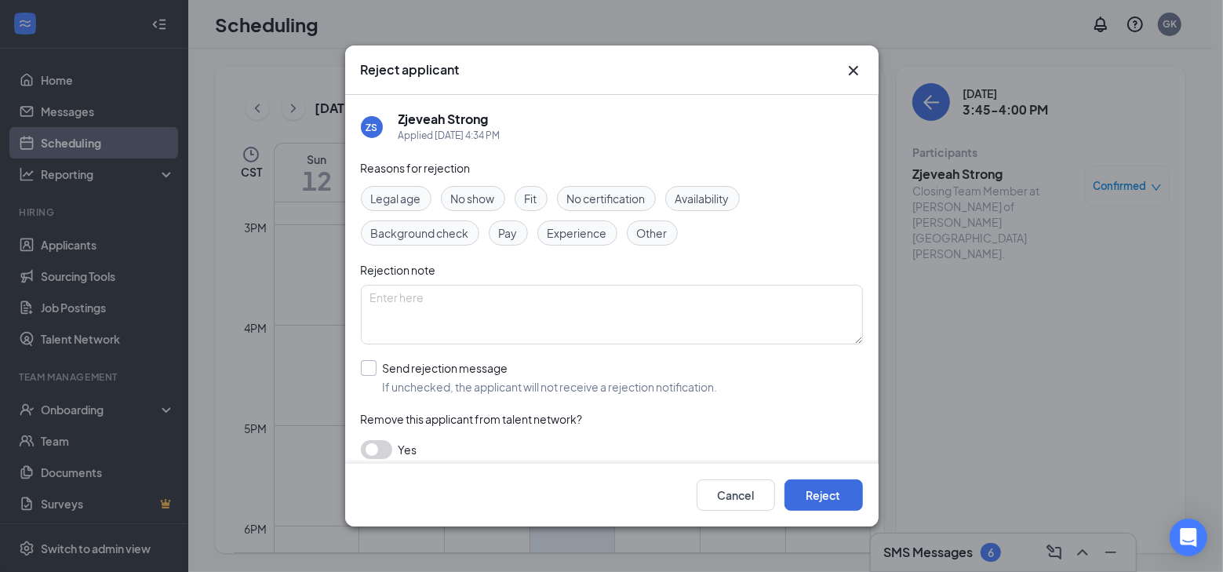
click at [399, 376] on input "Send rejection message If unchecked, the applicant will not receive a rejection…" at bounding box center [539, 377] width 357 height 35
checkbox input "true"
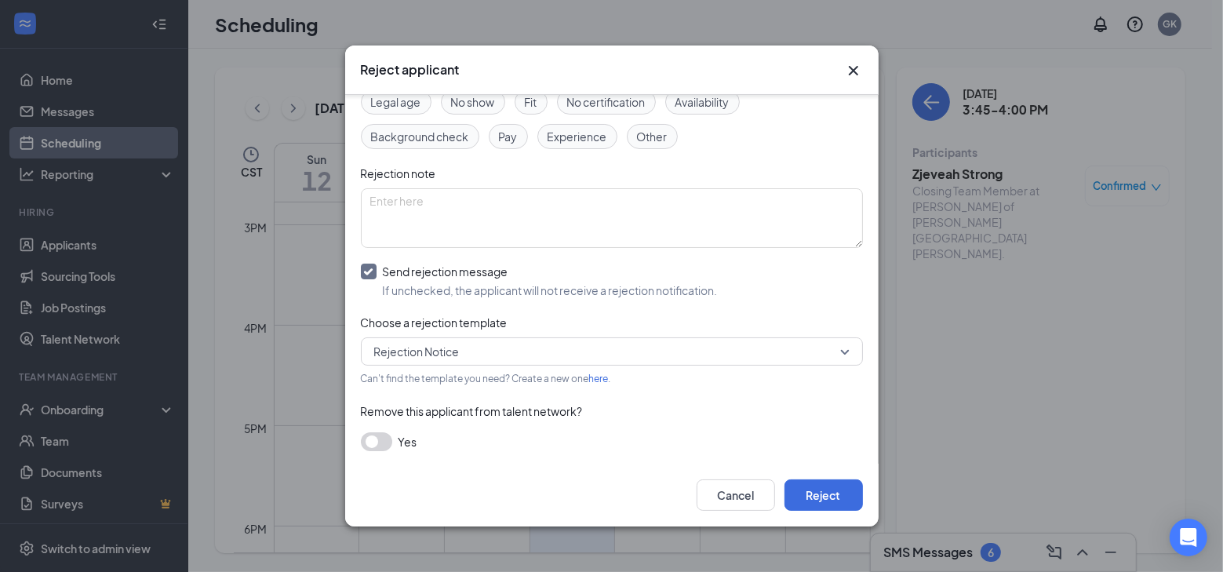
scroll to position [98, 0]
click at [366, 436] on button "button" at bounding box center [376, 440] width 31 height 19
click at [835, 488] on button "Reject" at bounding box center [824, 494] width 78 height 31
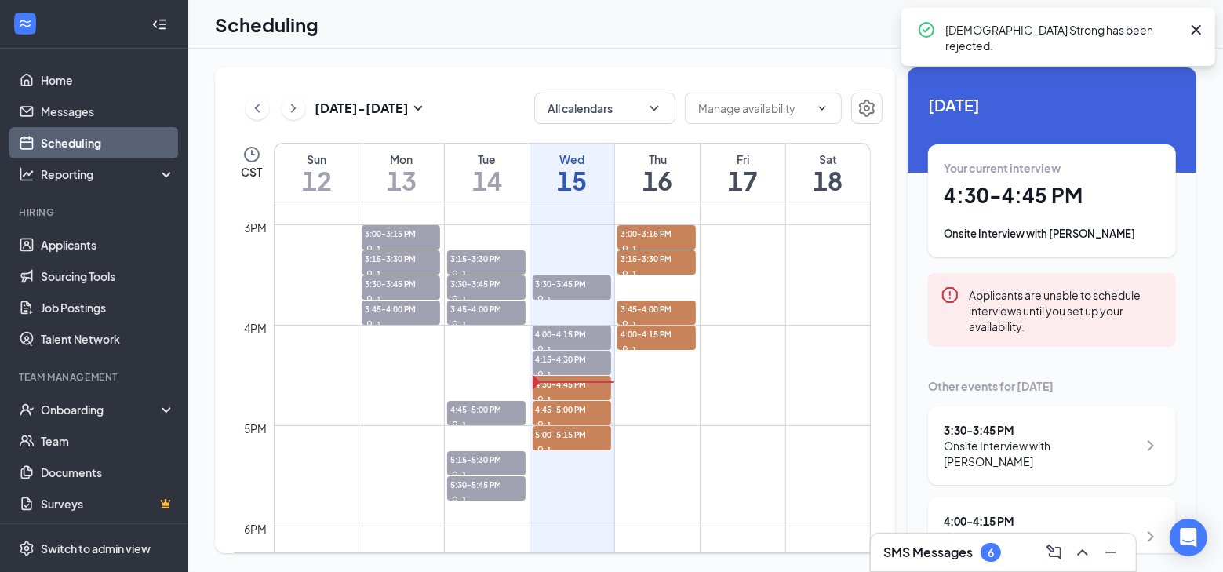
click at [545, 331] on span "4:00-4:15 PM" at bounding box center [572, 334] width 78 height 16
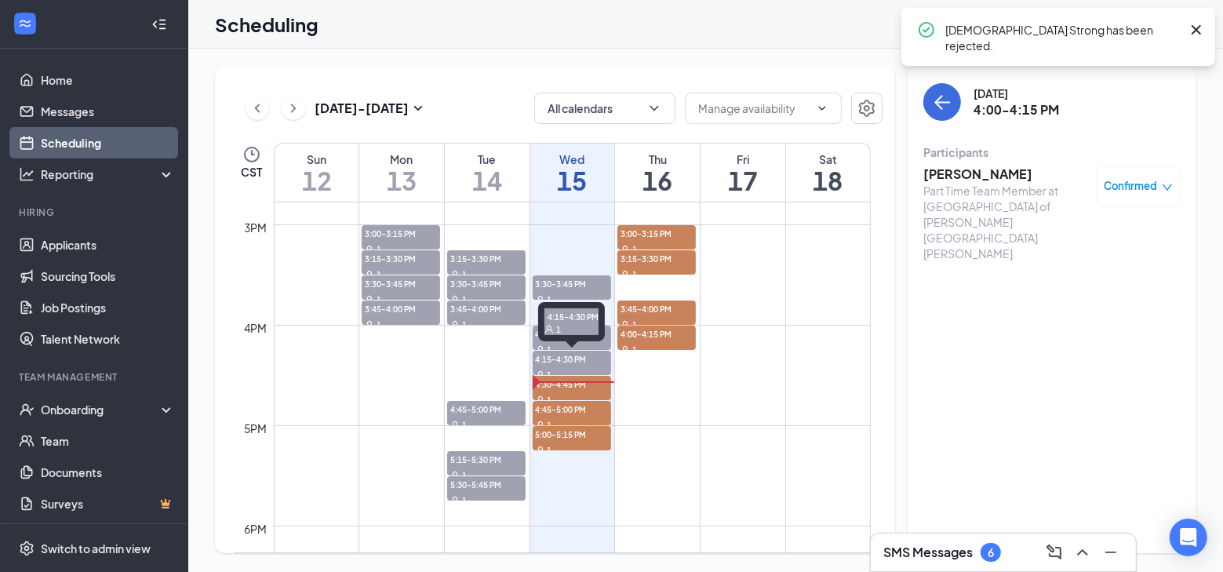
click at [553, 355] on span "4:15-4:30 PM" at bounding box center [572, 359] width 78 height 16
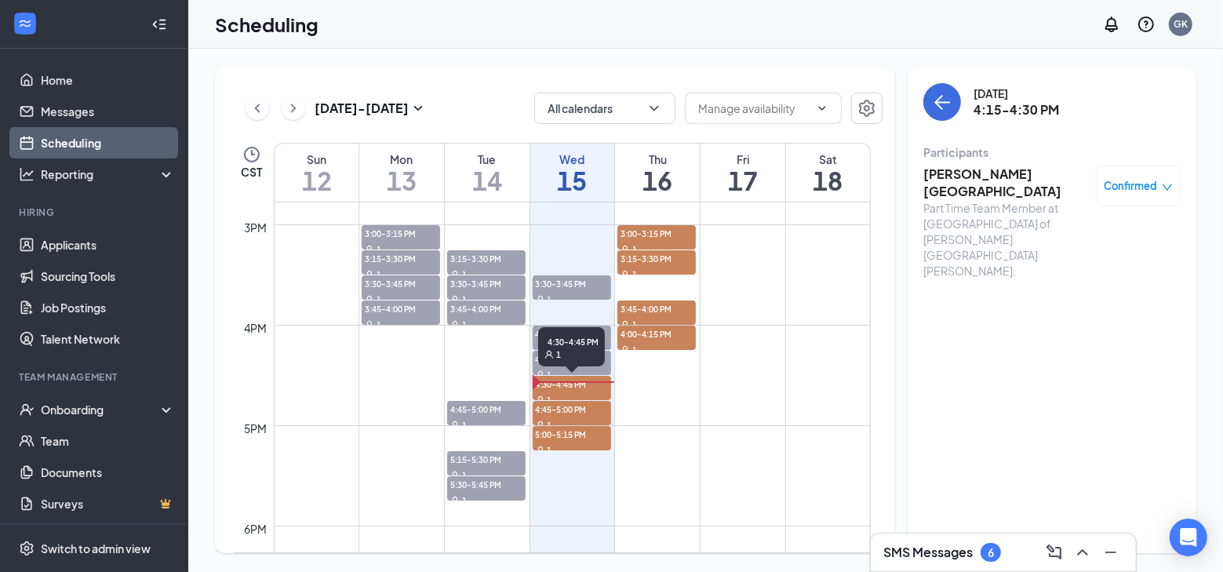
click at [560, 380] on span "4:30-4:45 PM" at bounding box center [572, 384] width 78 height 16
click at [980, 159] on div "Participants" at bounding box center [1052, 152] width 257 height 16
click at [971, 178] on h3 "[PERSON_NAME]" at bounding box center [1006, 174] width 165 height 17
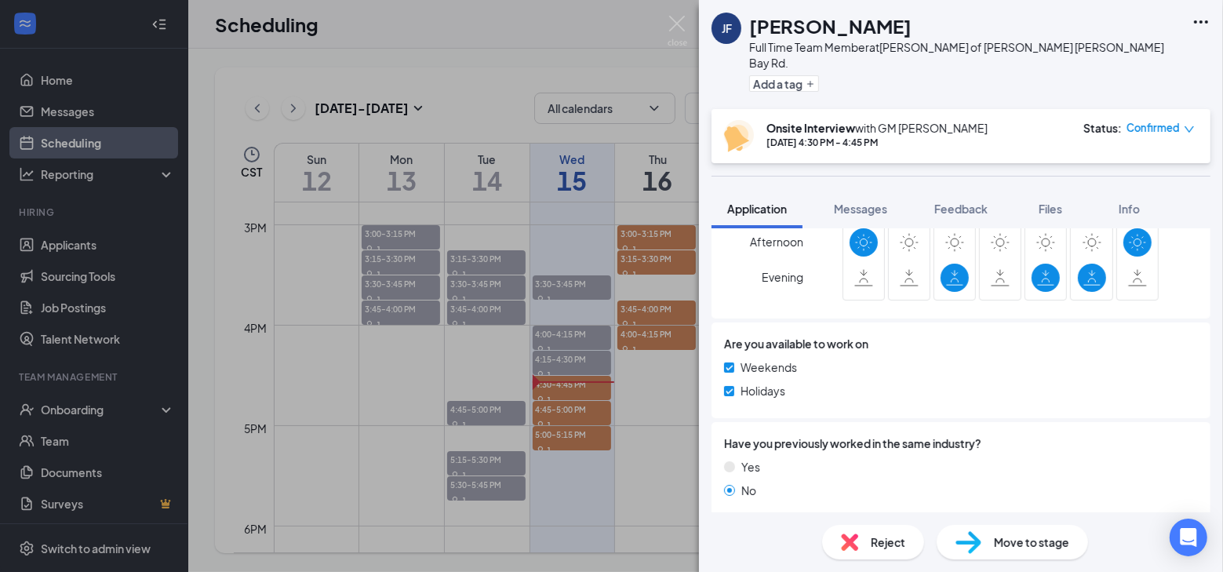
scroll to position [800, 0]
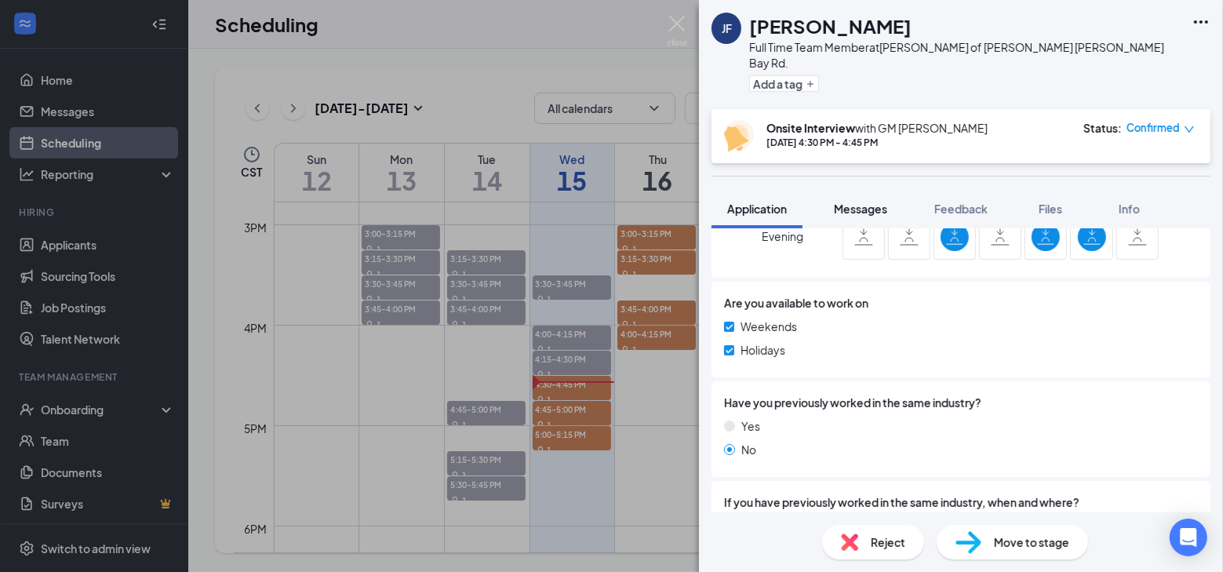
click at [846, 202] on span "Messages" at bounding box center [860, 209] width 53 height 14
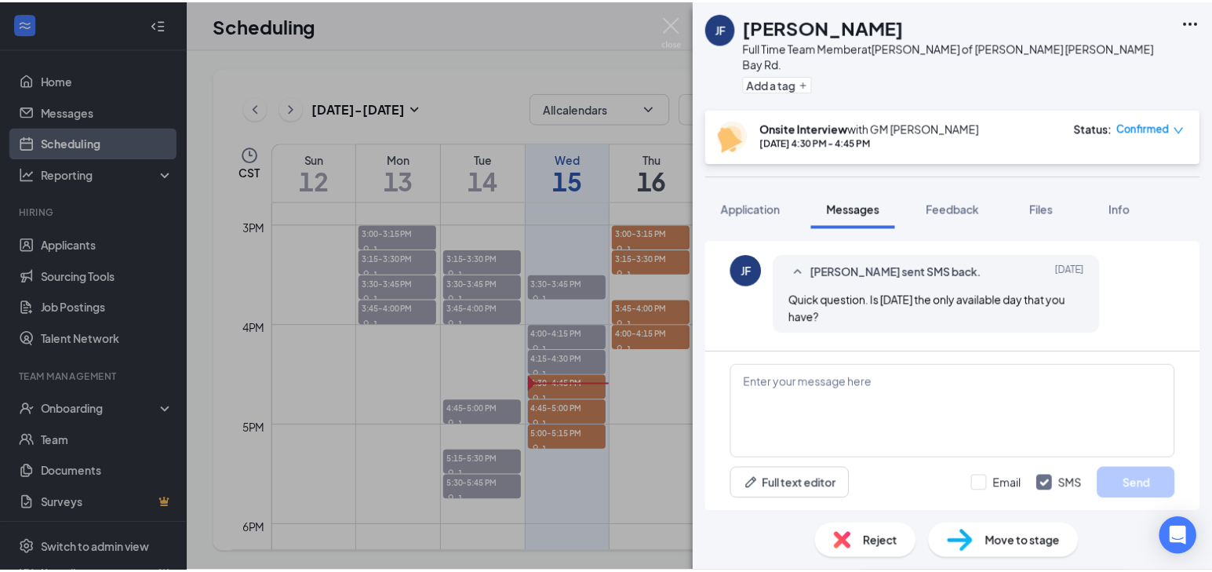
scroll to position [396, 0]
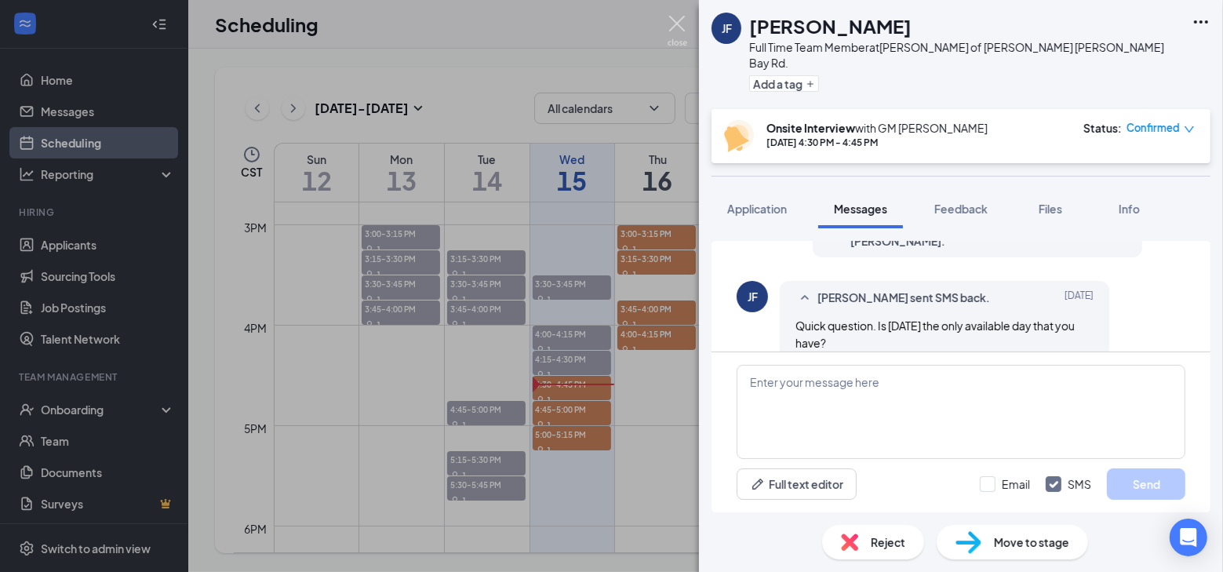
click at [682, 21] on img at bounding box center [678, 31] width 20 height 31
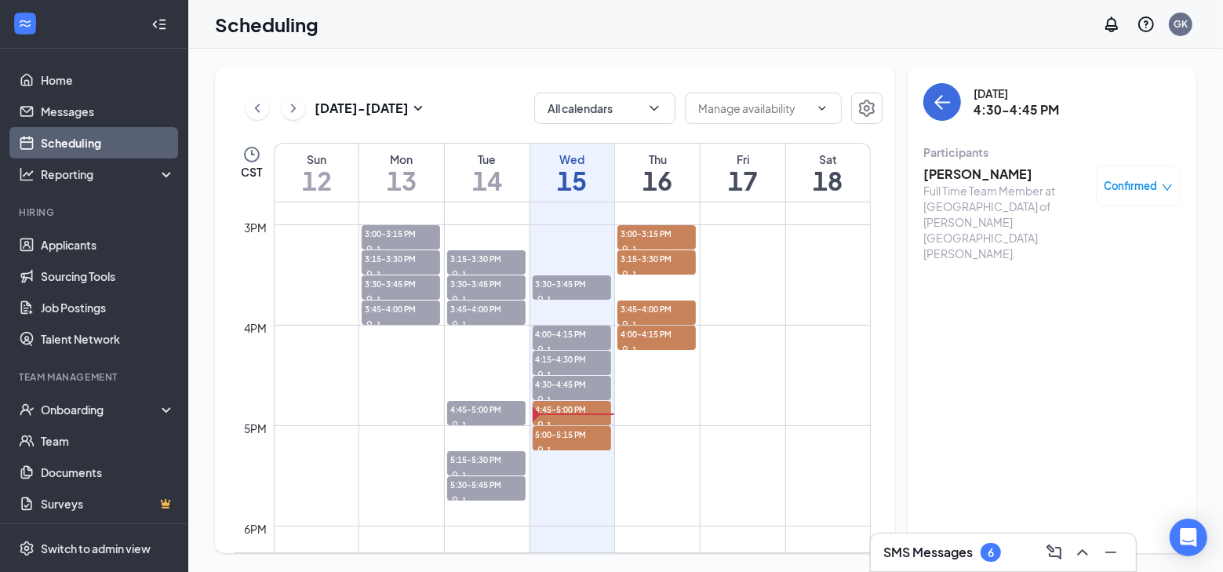
click at [482, 397] on td at bounding box center [572, 387] width 597 height 25
click at [488, 397] on td at bounding box center [572, 387] width 597 height 25
click at [44, 256] on link "Applicants" at bounding box center [108, 244] width 134 height 31
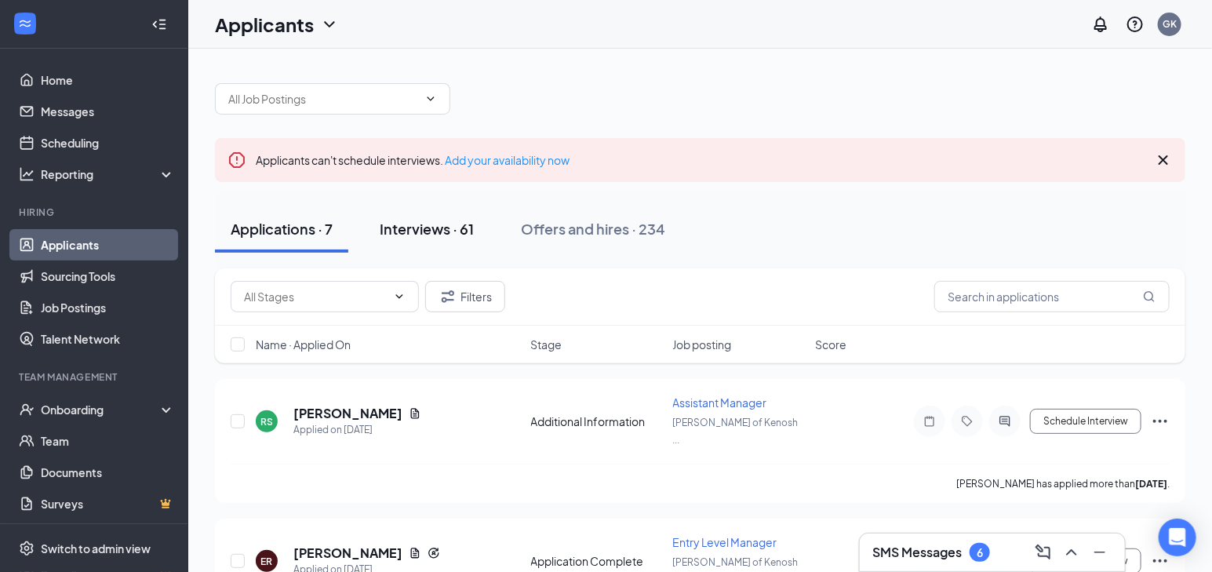
click at [425, 231] on div "Interviews · 61" at bounding box center [427, 229] width 94 height 20
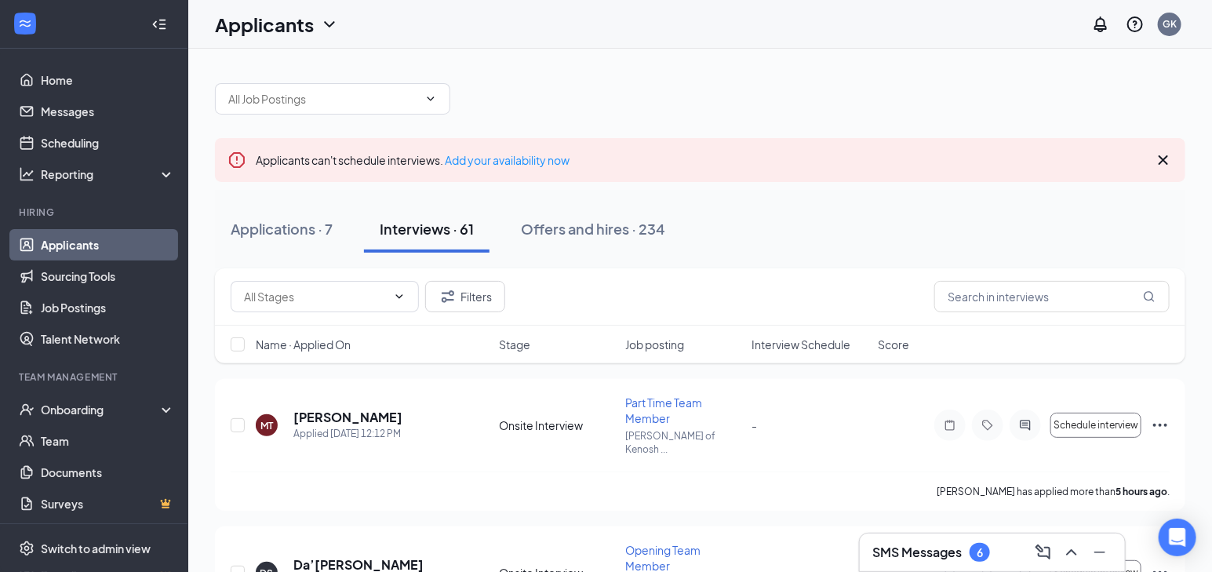
scroll to position [71, 0]
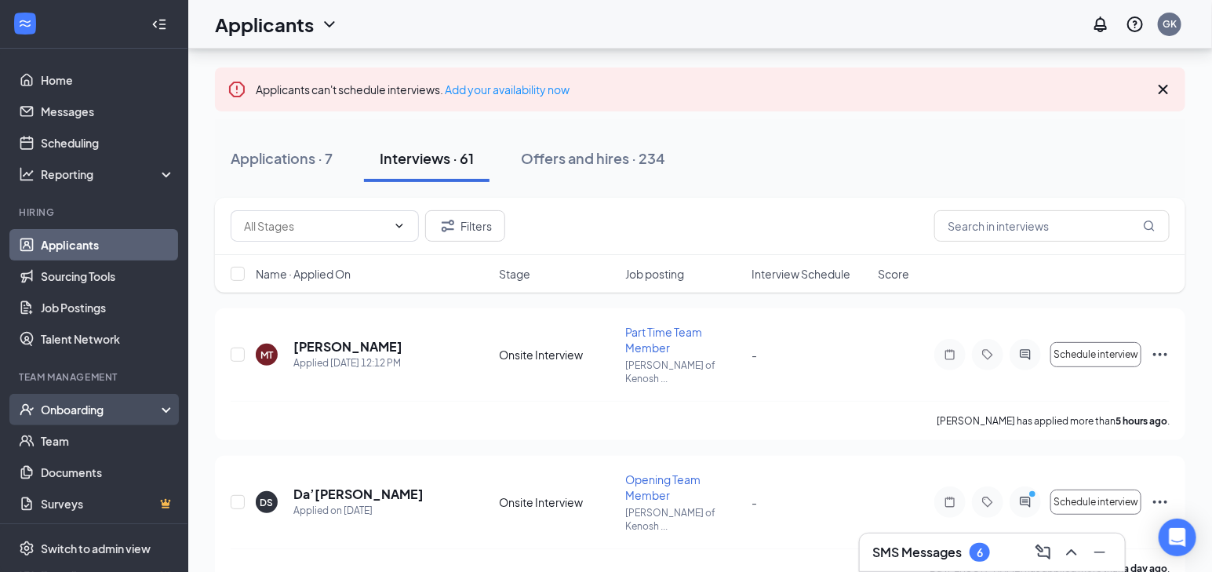
click at [69, 398] on div "Onboarding" at bounding box center [94, 409] width 188 height 31
click at [68, 444] on link "Overview" at bounding box center [108, 440] width 134 height 31
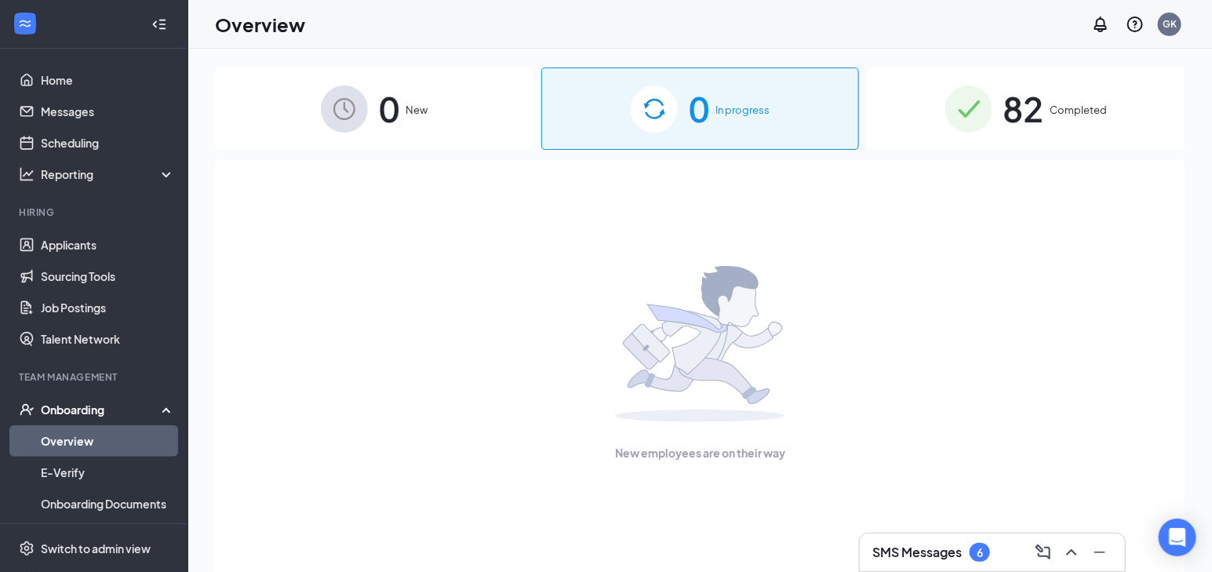
click at [1009, 127] on span "82" at bounding box center [1024, 109] width 41 height 54
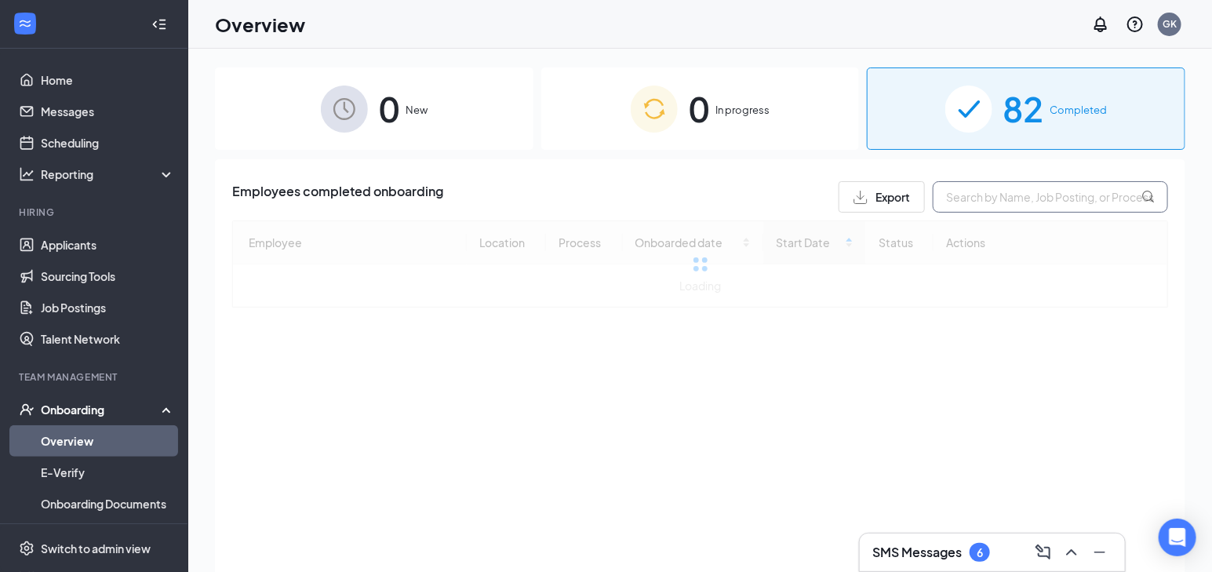
drag, startPoint x: 1008, startPoint y: 202, endPoint x: 967, endPoint y: 192, distance: 42.6
click at [990, 193] on input "text" at bounding box center [1050, 196] width 235 height 31
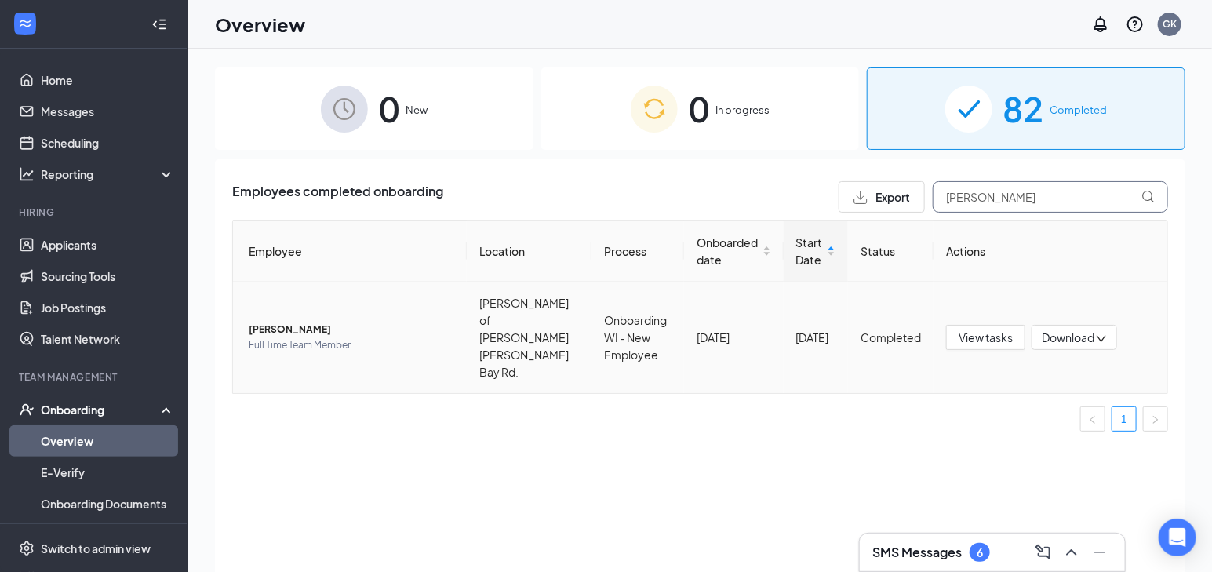
type input "[PERSON_NAME]"
click at [301, 322] on span "[PERSON_NAME]" at bounding box center [352, 330] width 206 height 16
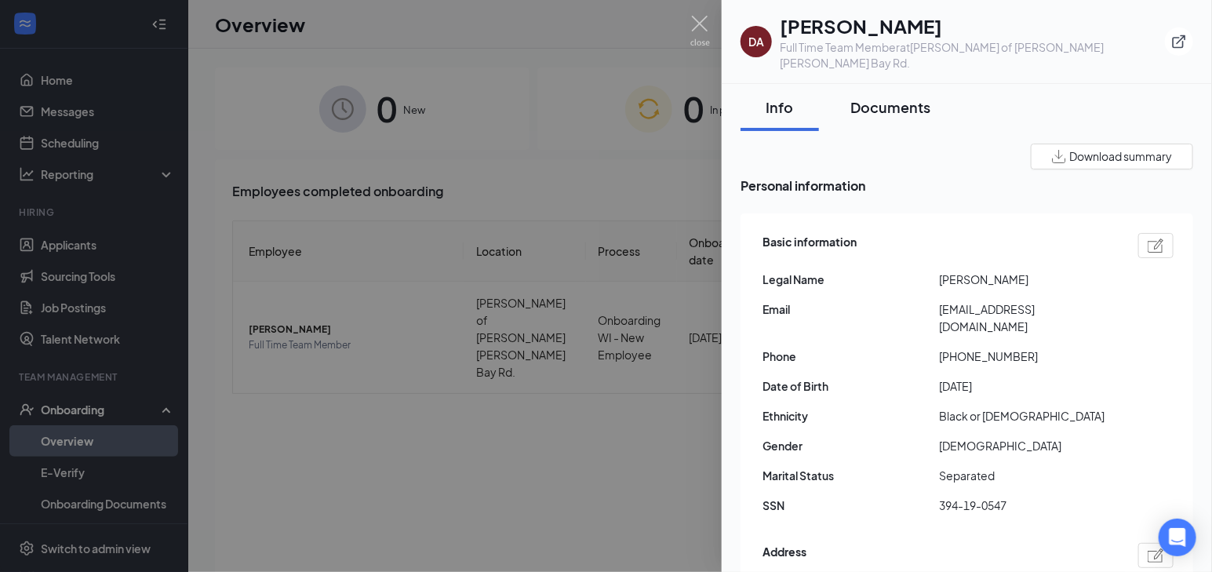
click at [898, 97] on div "Documents" at bounding box center [891, 107] width 80 height 20
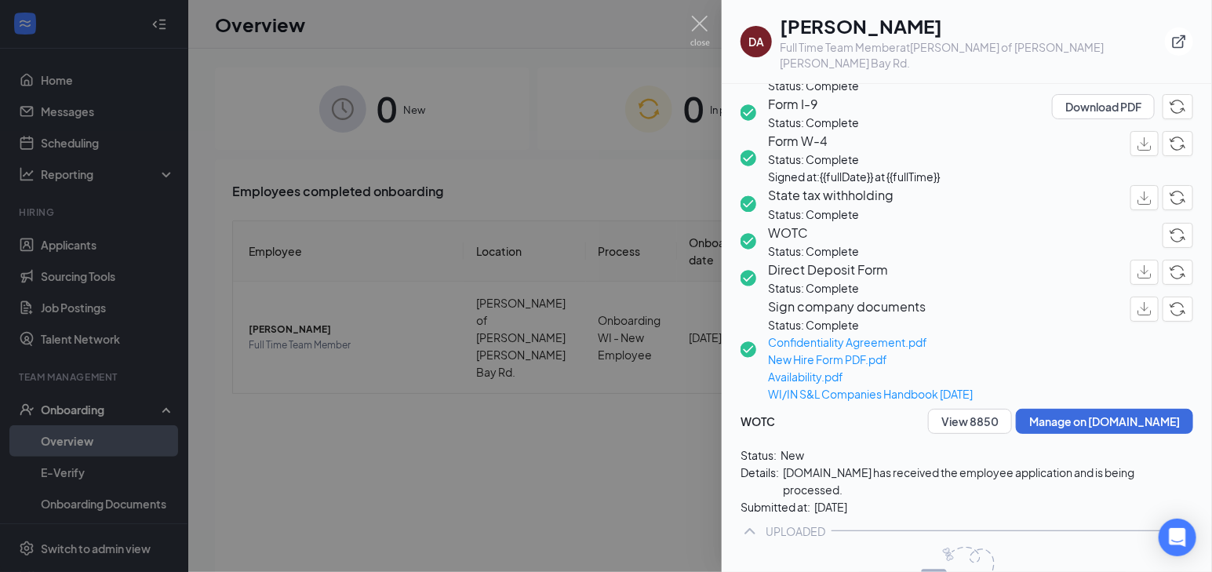
scroll to position [142, 0]
